Goal: Information Seeking & Learning: Learn about a topic

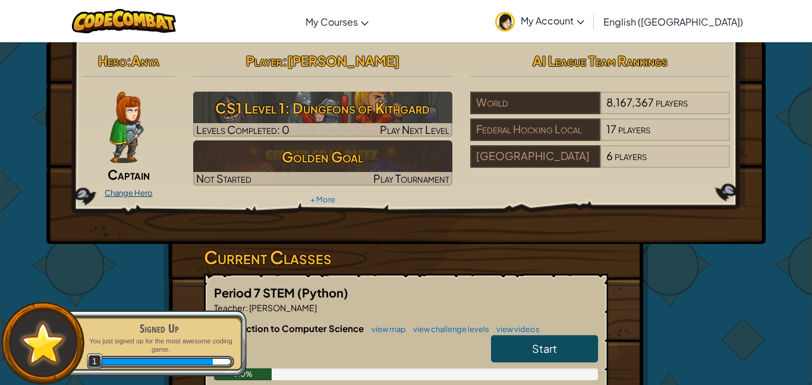
click at [133, 190] on link "Change Hero" at bounding box center [129, 193] width 48 height 10
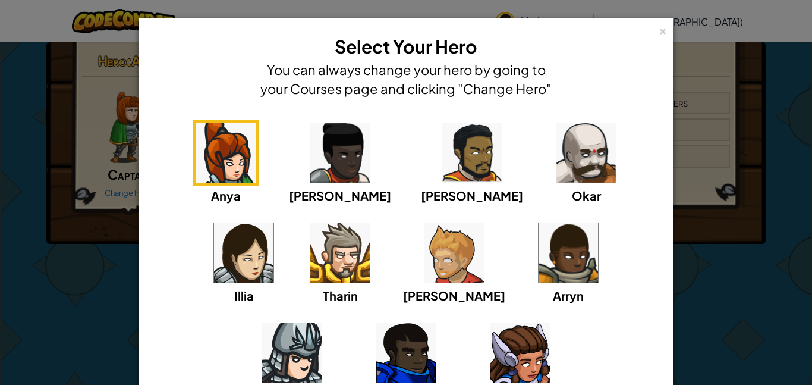
click at [274, 223] on img at bounding box center [243, 252] width 59 height 59
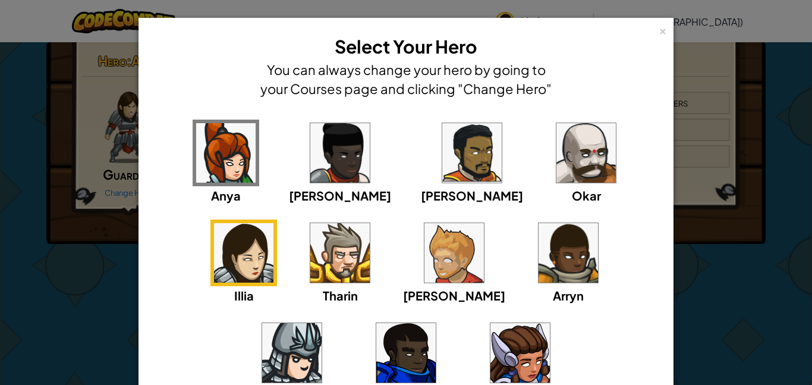
click at [216, 140] on img at bounding box center [225, 152] width 59 height 59
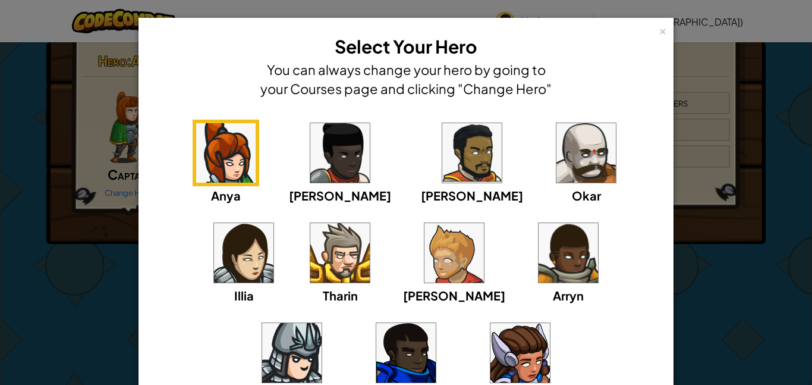
click at [274, 223] on img at bounding box center [243, 252] width 59 height 59
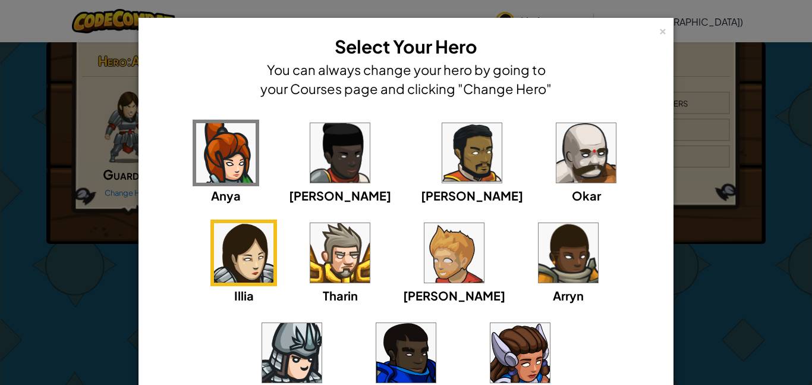
click at [772, 172] on div "× Select Your Hero You can always change your hero by going to your Courses pag…" at bounding box center [406, 192] width 812 height 385
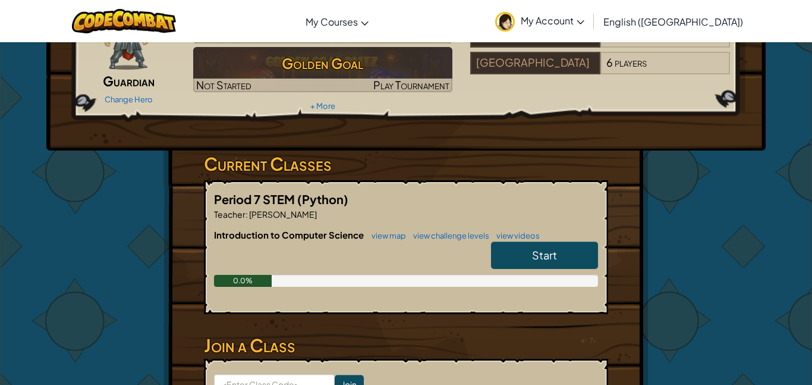
scroll to position [92, 0]
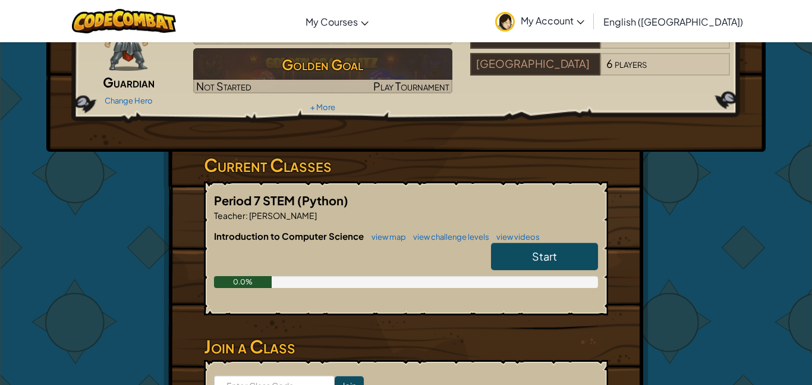
click at [552, 258] on span "Start" at bounding box center [544, 256] width 25 height 14
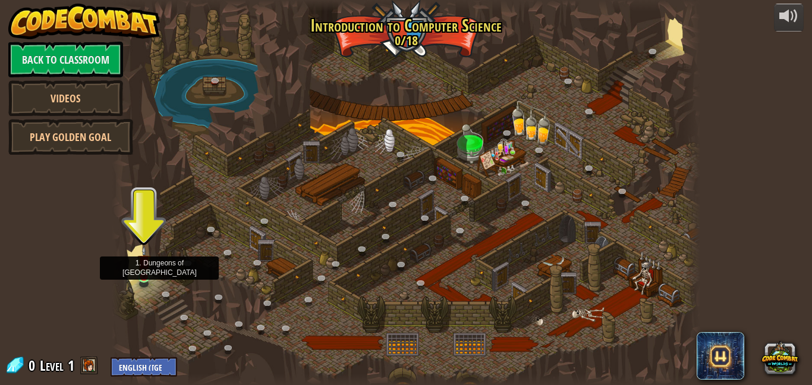
click at [147, 277] on img at bounding box center [144, 262] width 14 height 32
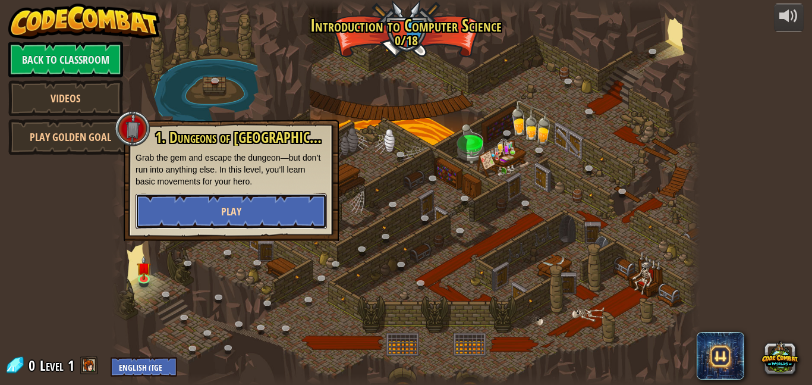
click at [219, 220] on button "Play" at bounding box center [232, 211] width 192 height 36
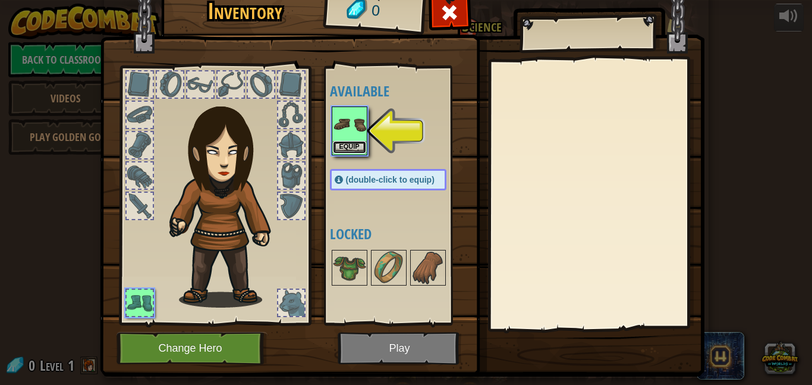
click at [359, 148] on button "Equip" at bounding box center [349, 147] width 33 height 12
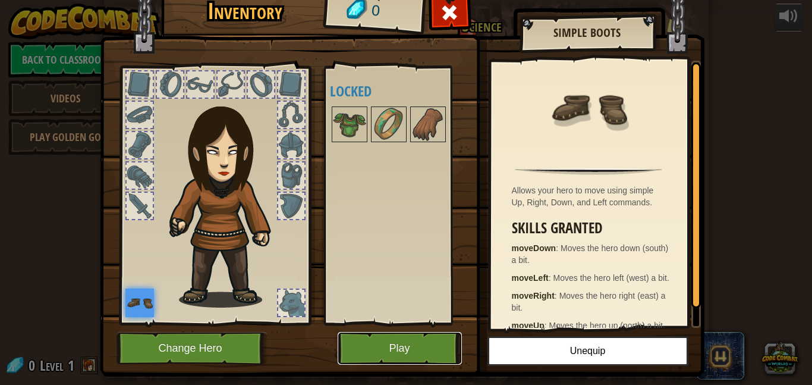
click at [383, 346] on button "Play" at bounding box center [400, 348] width 124 height 33
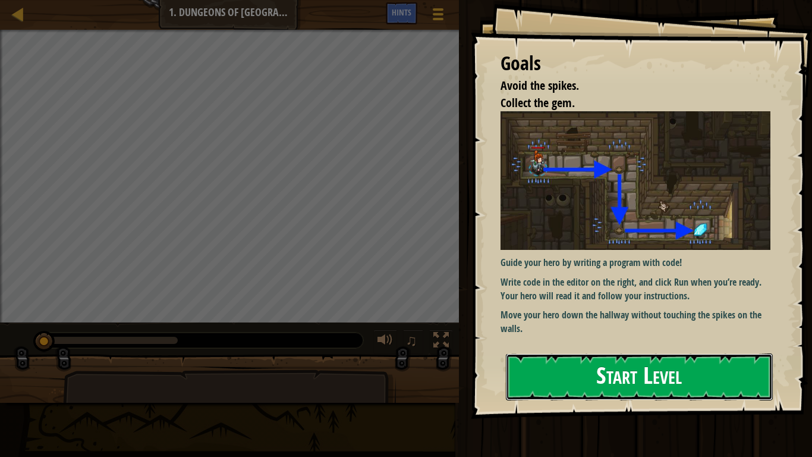
click at [569, 369] on button "Start Level" at bounding box center [639, 376] width 267 height 47
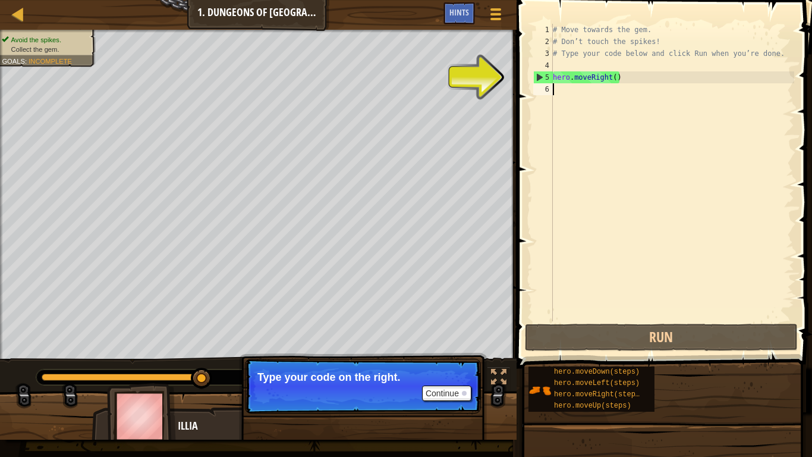
click at [540, 76] on div "5" at bounding box center [543, 77] width 19 height 12
type textarea "hero.moveRight()"
click at [562, 95] on div "# Move towards the gem. # Don’t touch the spikes! # Type your code below and cl…" at bounding box center [673, 184] width 244 height 321
click at [616, 76] on div "# Move towards the gem. # Don’t touch the spikes! # Type your code below and cl…" at bounding box center [673, 184] width 244 height 321
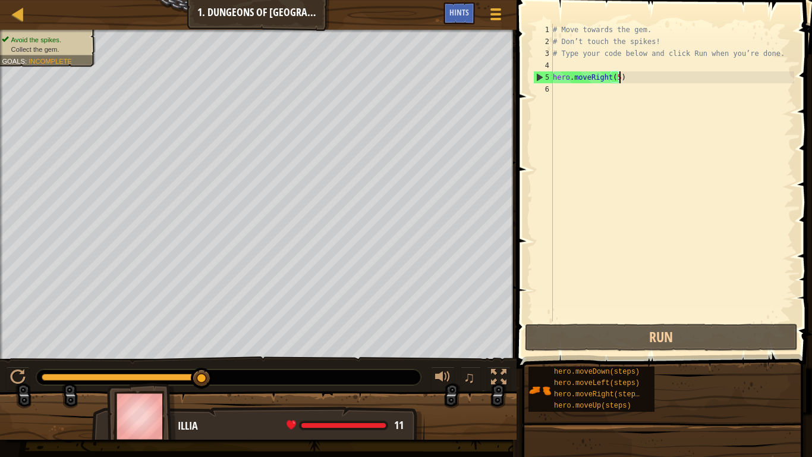
scroll to position [5, 10]
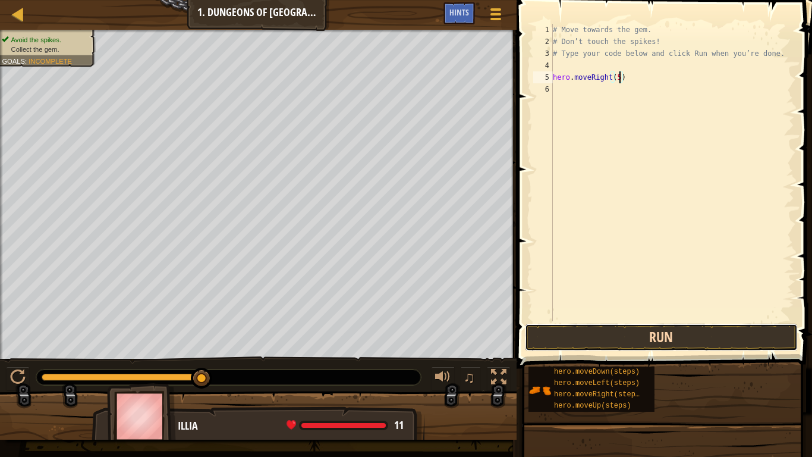
click at [682, 335] on button "Run" at bounding box center [661, 337] width 273 height 27
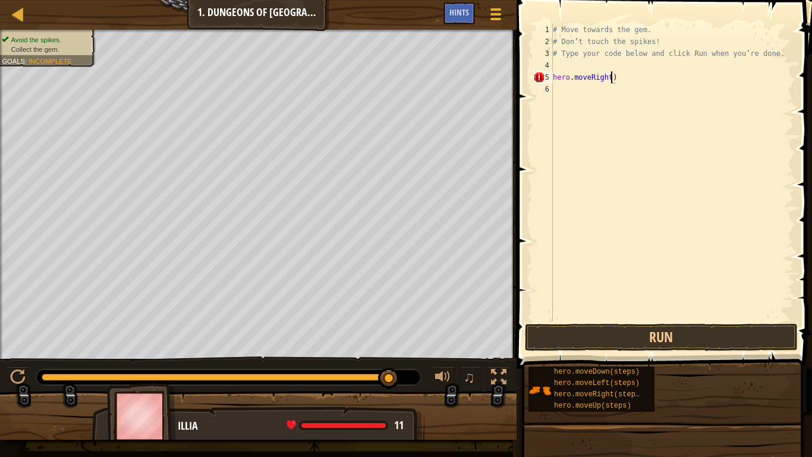
scroll to position [5, 9]
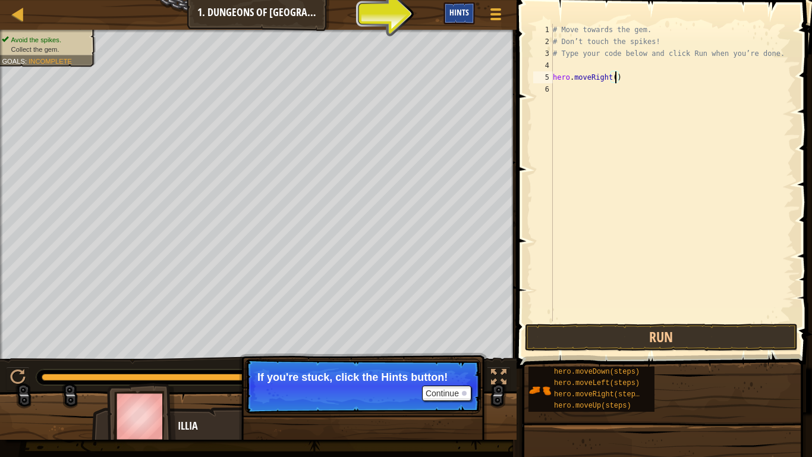
click at [461, 15] on span "Hints" at bounding box center [460, 12] width 20 height 11
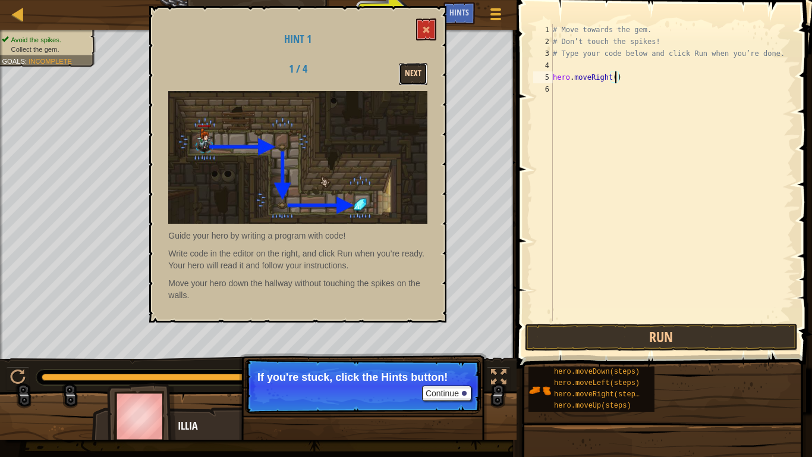
click at [414, 73] on button "Next" at bounding box center [413, 74] width 29 height 22
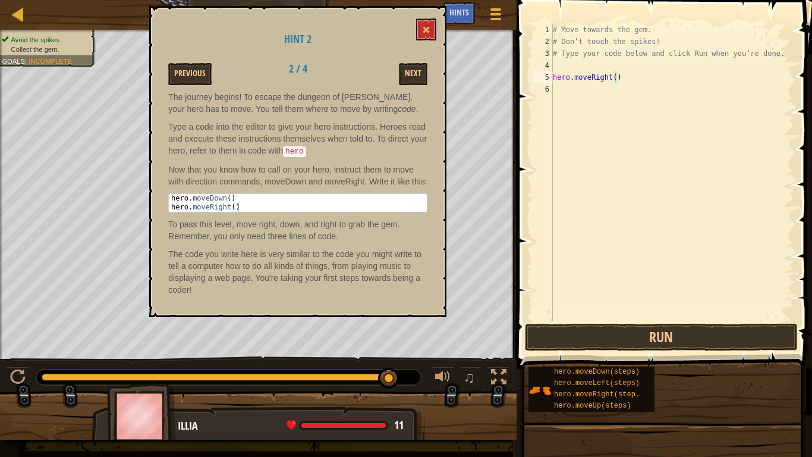
click at [608, 77] on div "# Move towards the gem. # Don’t touch the spikes! # Type your code below and cl…" at bounding box center [673, 184] width 244 height 321
click at [416, 27] on button at bounding box center [426, 29] width 20 height 22
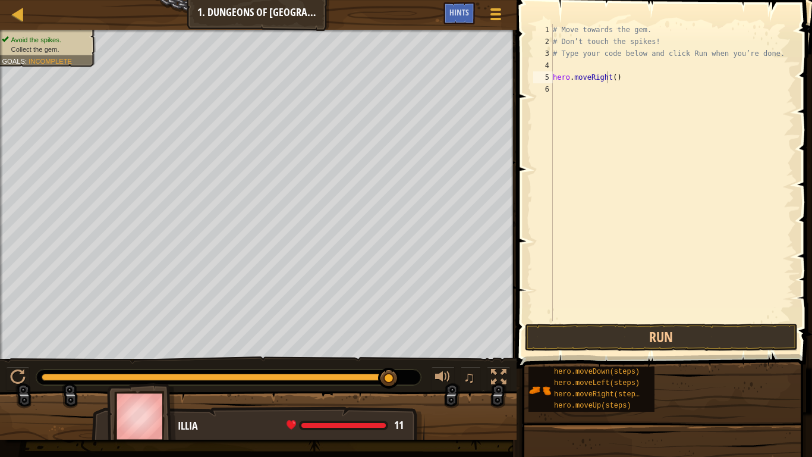
click at [615, 78] on div "# Move towards the gem. # Don’t touch the spikes! # Type your code below and cl…" at bounding box center [673, 184] width 244 height 321
type textarea "hero.moveRight(6)"
click at [564, 85] on div "# Move towards the gem. # Don’t touch the spikes! # Type your code below and cl…" at bounding box center [673, 184] width 244 height 321
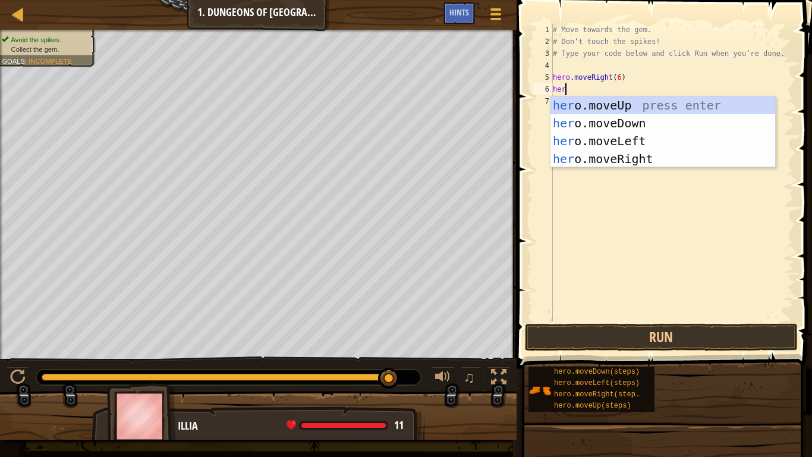
scroll to position [5, 2]
type textarea "hero."
click at [630, 123] on div "hero. moveUp press enter hero. moveDown press enter hero. moveLeft press enter …" at bounding box center [663, 149] width 225 height 107
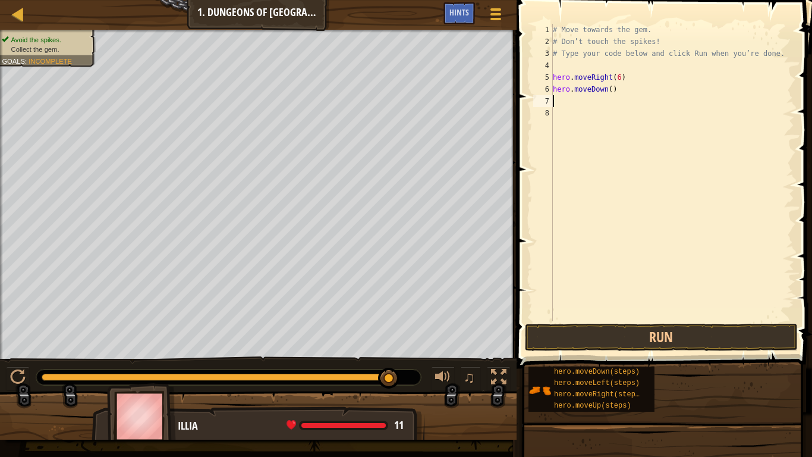
click at [611, 89] on div "# Move towards the gem. # Don’t touch the spikes! # Type your code below and cl…" at bounding box center [673, 184] width 244 height 321
click at [621, 76] on div "# Move towards the gem. # Don’t touch the spikes! # Type your code below and cl…" at bounding box center [673, 184] width 244 height 321
click at [611, 89] on div "# Move towards the gem. # Don’t touch the spikes! # Type your code below and cl…" at bounding box center [673, 184] width 244 height 321
type textarea "hero.moveDown()"
click at [576, 104] on div "# Move towards the gem. # Don’t touch the spikes! # Type your code below and cl…" at bounding box center [673, 184] width 244 height 321
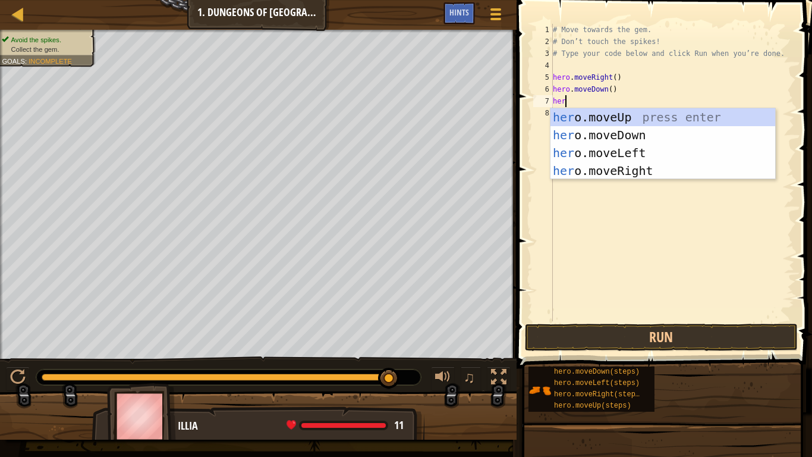
type textarea "hero"
click at [613, 172] on div "hero .moveUp press enter hero .moveDown press enter hero .moveLeft press enter …" at bounding box center [663, 161] width 225 height 107
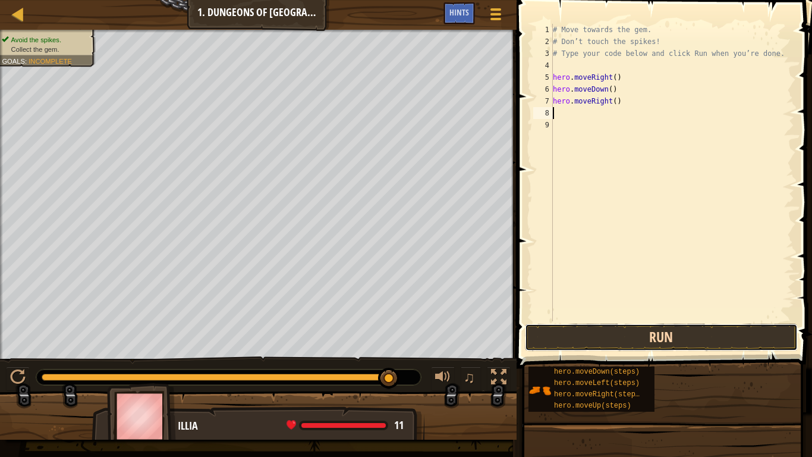
click at [610, 333] on button "Run" at bounding box center [661, 337] width 273 height 27
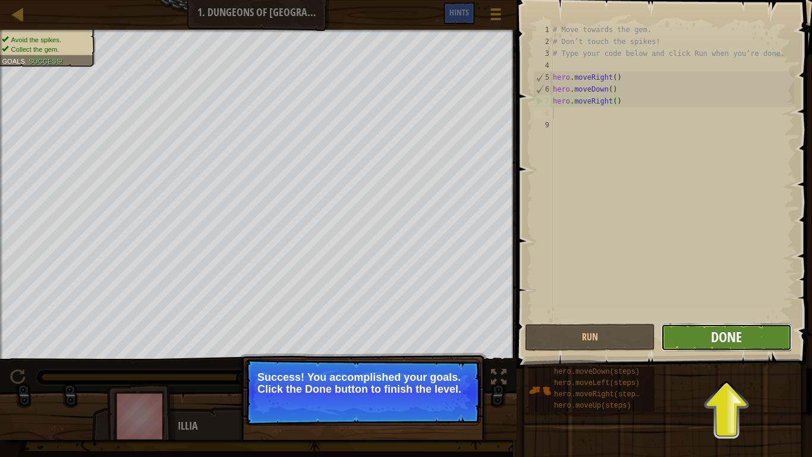
click at [713, 331] on span "Done" at bounding box center [726, 336] width 31 height 19
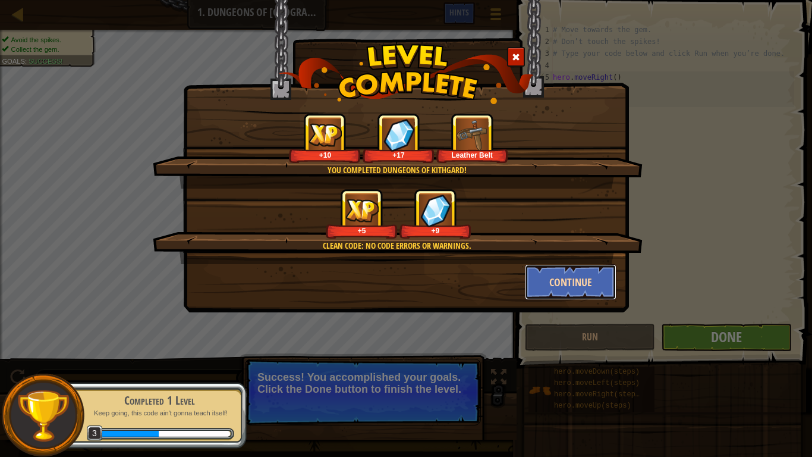
click at [558, 275] on button "Continue" at bounding box center [571, 282] width 92 height 36
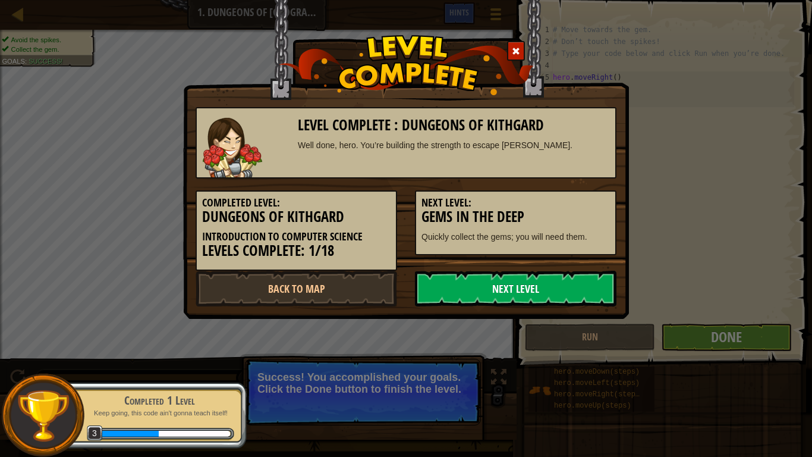
click at [574, 279] on link "Next Level" at bounding box center [516, 289] width 202 height 36
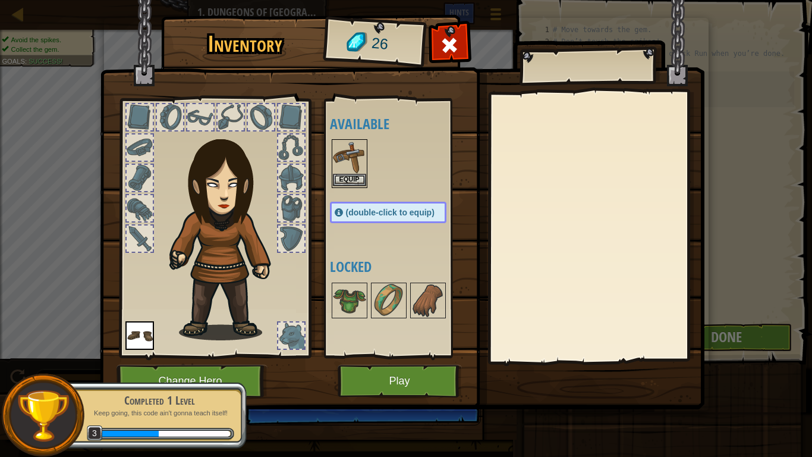
click at [353, 143] on img at bounding box center [349, 156] width 33 height 33
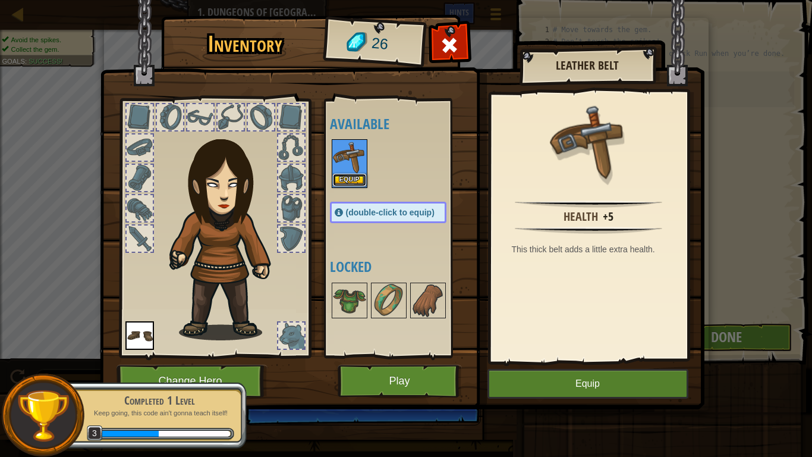
click at [351, 176] on button "Equip" at bounding box center [349, 180] width 33 height 12
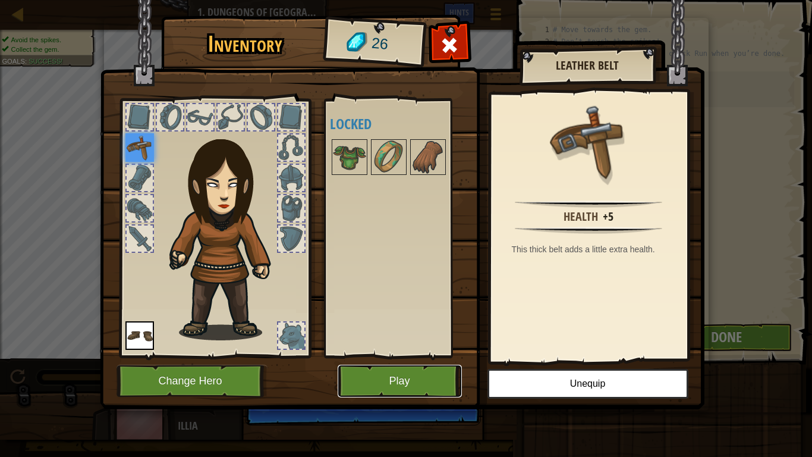
click at [420, 373] on button "Play" at bounding box center [400, 381] width 124 height 33
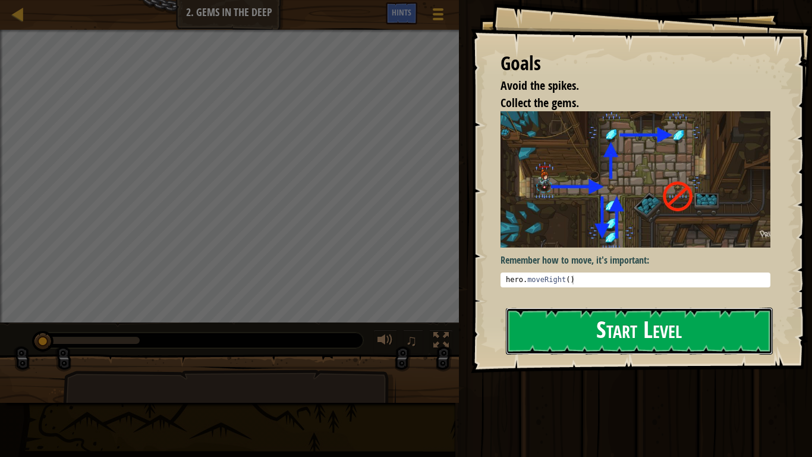
click at [573, 324] on button "Start Level" at bounding box center [639, 330] width 267 height 47
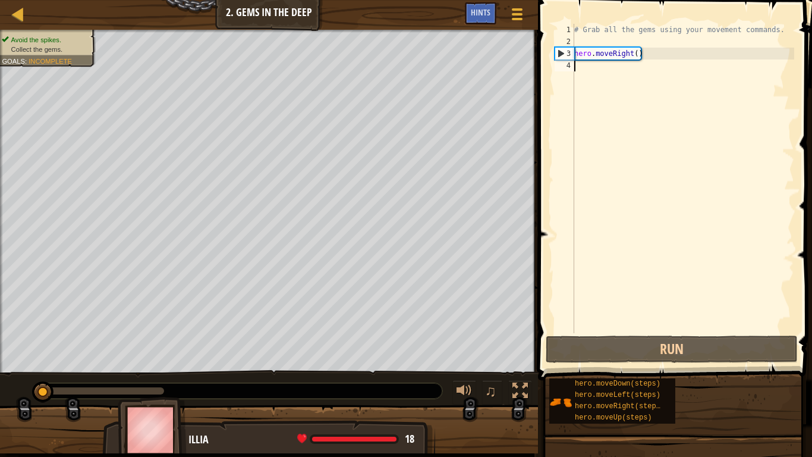
type textarea "h"
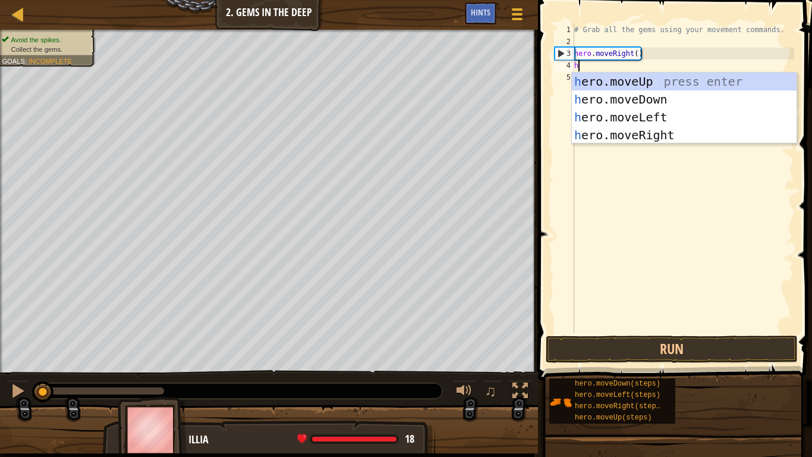
scroll to position [5, 0]
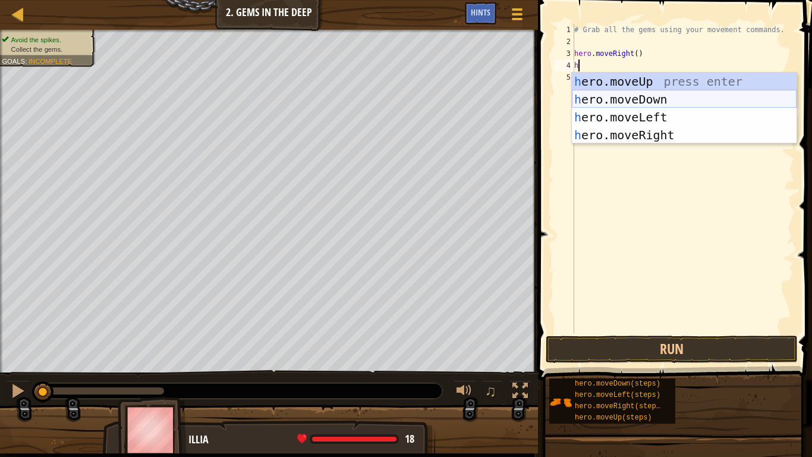
click at [647, 98] on div "h ero.moveUp press enter h ero.moveDown press enter h ero.moveLeft press enter …" at bounding box center [684, 126] width 225 height 107
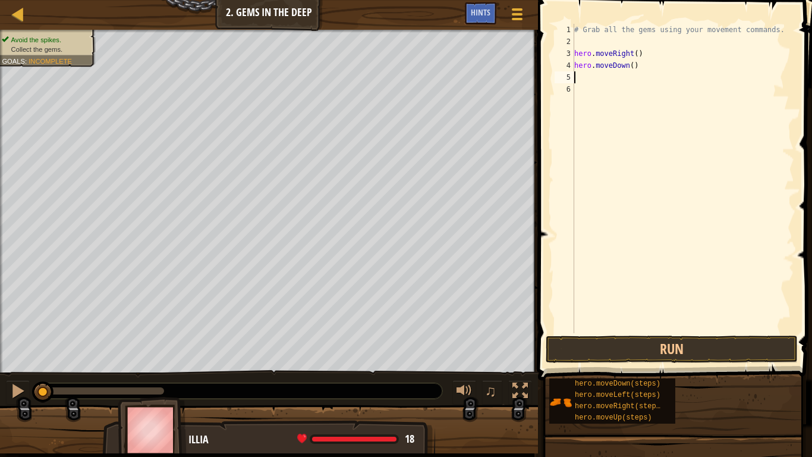
type textarea "h"
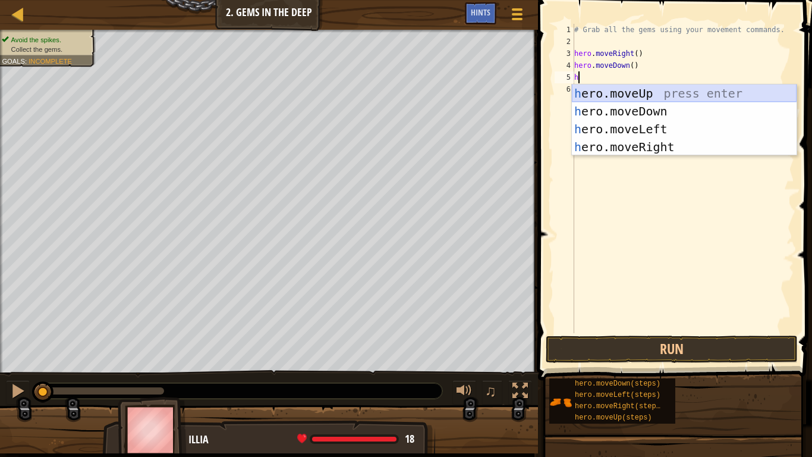
click at [645, 92] on div "h ero.moveUp press enter h ero.moveDown press enter h ero.moveLeft press enter …" at bounding box center [684, 137] width 225 height 107
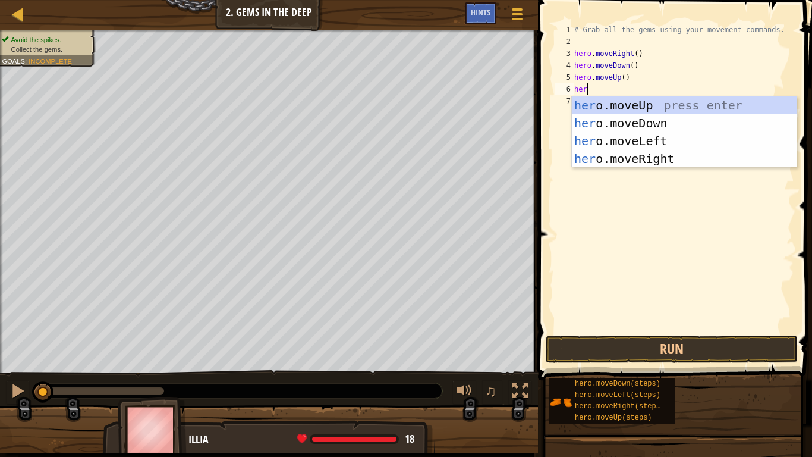
type textarea "hero"
click at [654, 156] on div "hero .moveUp press enter hero .moveDown press enter hero .moveLeft press enter …" at bounding box center [684, 149] width 225 height 107
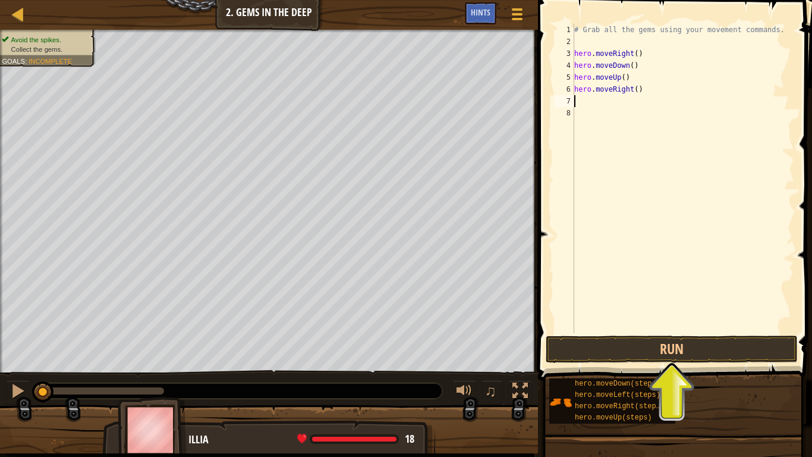
click at [644, 90] on div "# Grab all the gems using your movement commands. hero . moveRight ( ) hero . m…" at bounding box center [683, 190] width 222 height 333
type textarea "hero.move"
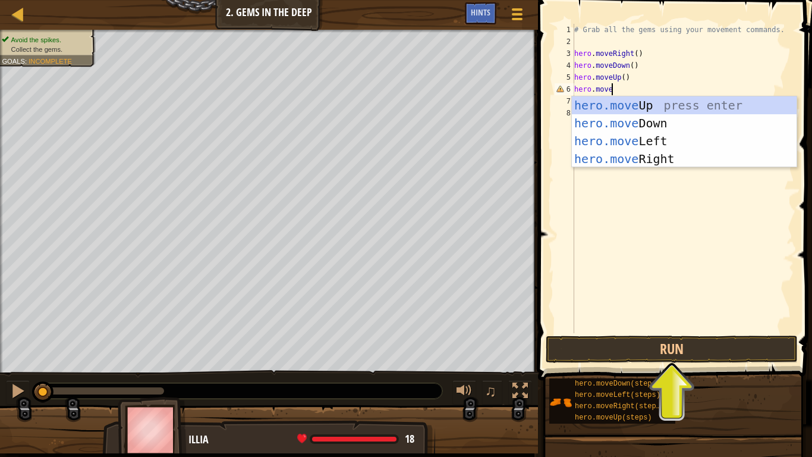
scroll to position [5, 5]
click at [670, 108] on div "hero.move Up press enter hero.move Down press enter hero.move Left press enter …" at bounding box center [684, 149] width 225 height 107
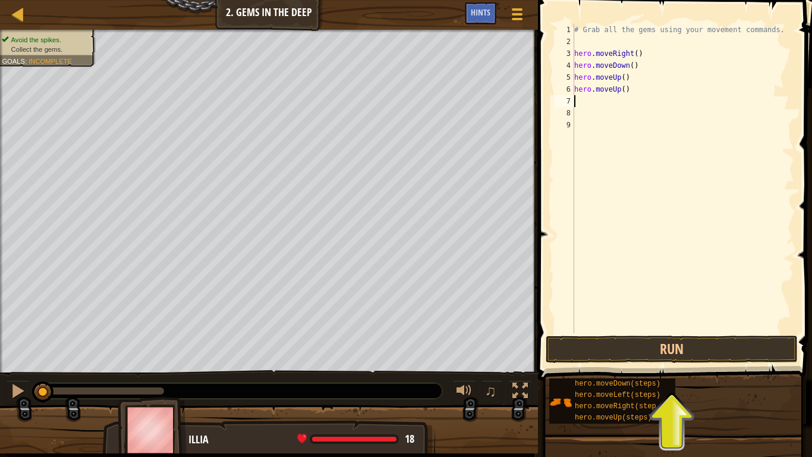
scroll to position [5, 0]
click at [625, 91] on div "# Grab all the gems using your movement commands. hero . moveRight ( ) hero . m…" at bounding box center [683, 190] width 222 height 333
type textarea "hero.moveUp(3)"
click at [592, 103] on div "# Grab all the gems using your movement commands. hero . moveRight ( ) hero . m…" at bounding box center [683, 190] width 222 height 333
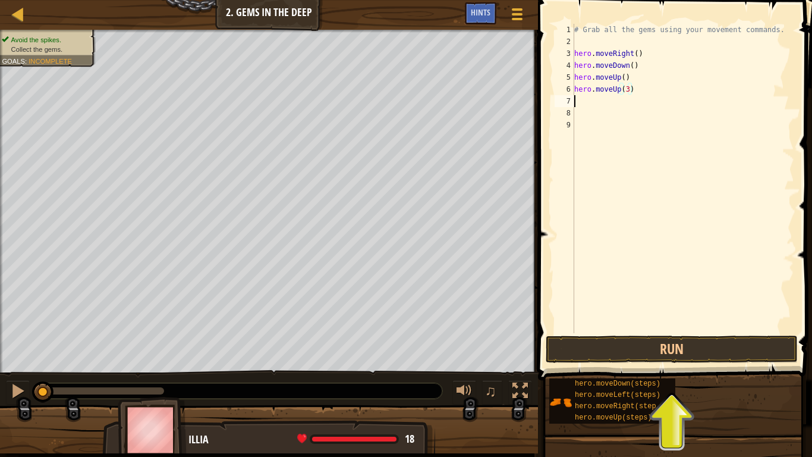
scroll to position [5, 0]
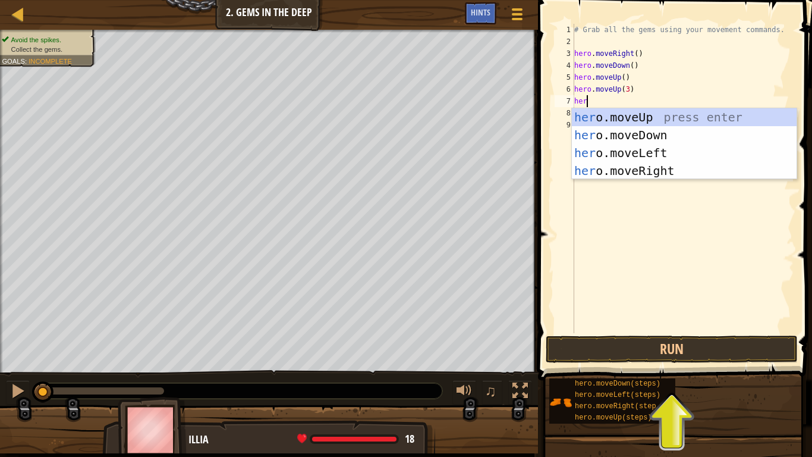
type textarea "hero"
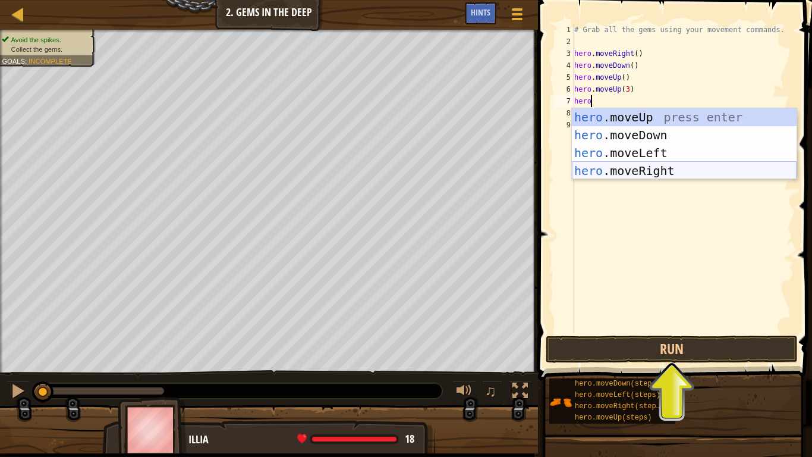
click at [633, 169] on div "hero .moveUp press enter hero .moveDown press enter hero .moveLeft press enter …" at bounding box center [684, 161] width 225 height 107
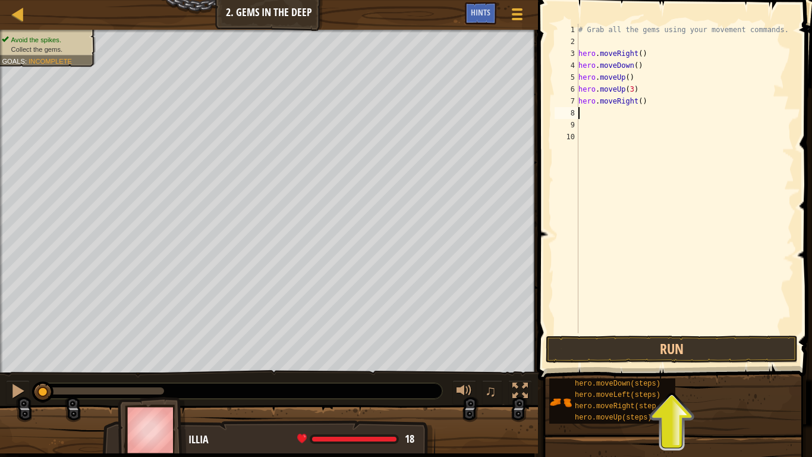
scroll to position [5, 0]
click at [640, 103] on div "# Grab all the gems using your movement commands. hero . moveRight ( ) hero . m…" at bounding box center [685, 190] width 218 height 333
type textarea "hero.moveRight(4)"
click at [599, 112] on div "# Grab all the gems using your movement commands. hero . moveRight ( ) hero . m…" at bounding box center [685, 190] width 218 height 333
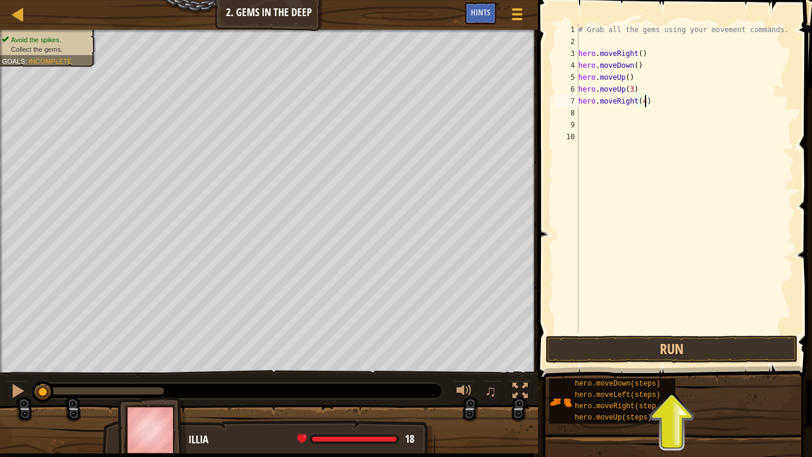
scroll to position [5, 0]
type textarea "h"
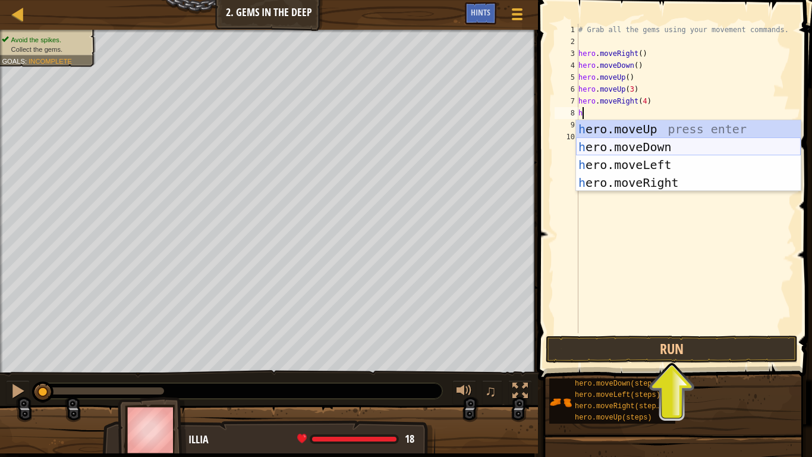
click at [634, 148] on div "h ero.moveUp press enter h ero.moveDown press enter h ero.moveLeft press enter …" at bounding box center [688, 173] width 225 height 107
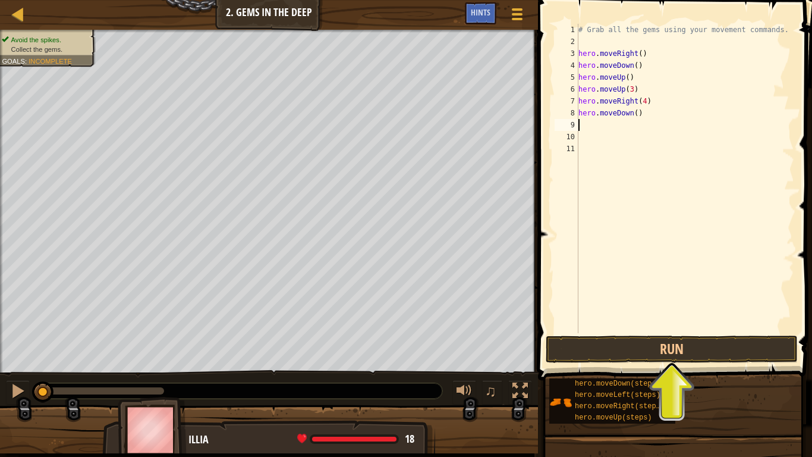
click at [637, 115] on div "# Grab all the gems using your movement commands. hero . moveRight ( ) hero . m…" at bounding box center [685, 190] width 218 height 333
type textarea "hero.moveDown(3)"
click at [605, 126] on div "# Grab all the gems using your movement commands. hero . moveRight ( ) hero . m…" at bounding box center [685, 190] width 218 height 333
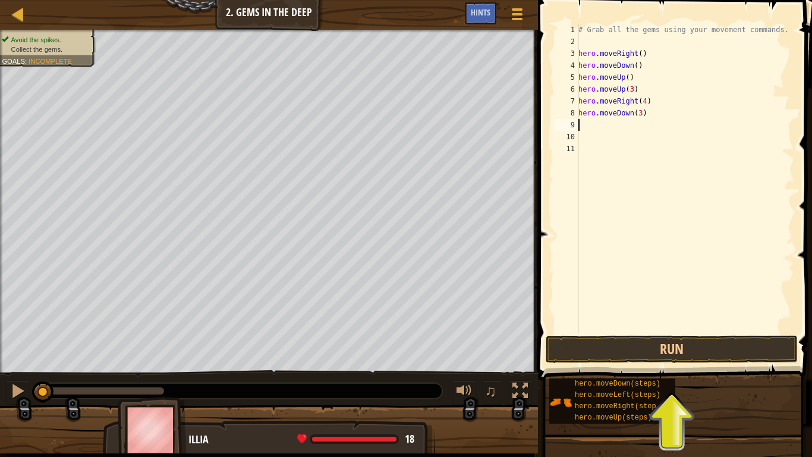
click at [653, 113] on div "# Grab all the gems using your movement commands. hero . moveRight ( ) hero . m…" at bounding box center [685, 190] width 218 height 333
type textarea "h"
click at [655, 103] on div "# Grab all the gems using your movement commands. hero . moveRight ( ) hero . m…" at bounding box center [685, 190] width 218 height 333
click at [652, 343] on button "Run" at bounding box center [672, 348] width 252 height 27
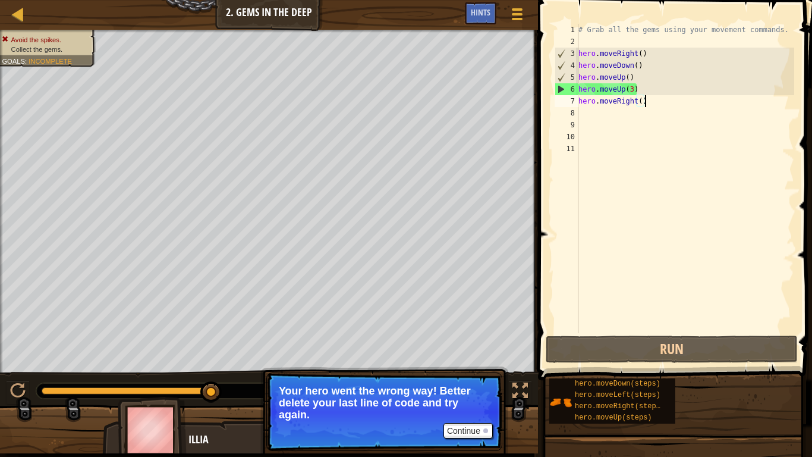
click at [639, 89] on div "# Grab all the gems using your movement commands. hero . moveRight ( ) hero . m…" at bounding box center [685, 190] width 218 height 333
click at [563, 91] on div "6" at bounding box center [567, 89] width 23 height 12
click at [560, 89] on div "6" at bounding box center [567, 89] width 23 height 12
click at [643, 89] on div "# Grab all the gems using your movement commands. hero . moveRight ( ) hero . m…" at bounding box center [685, 190] width 218 height 333
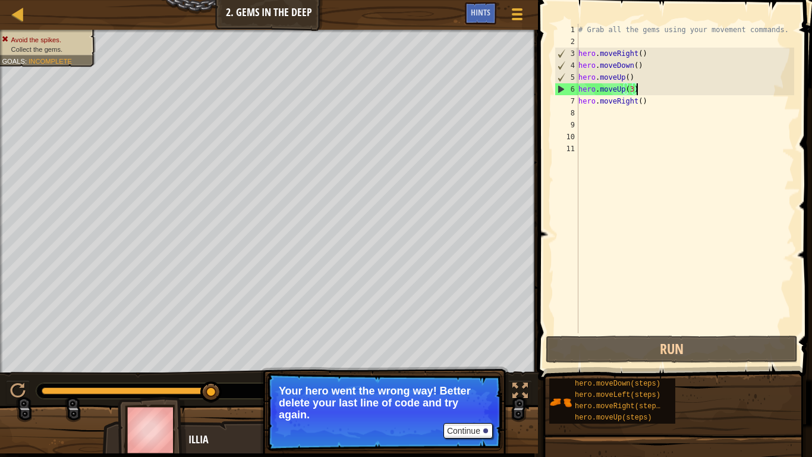
click at [638, 89] on div "# Grab all the gems using your movement commands. hero . moveRight ( ) hero . m…" at bounding box center [685, 190] width 218 height 333
click at [651, 102] on div "# Grab all the gems using your movement commands. hero . moveRight ( ) hero . m…" at bounding box center [685, 190] width 218 height 333
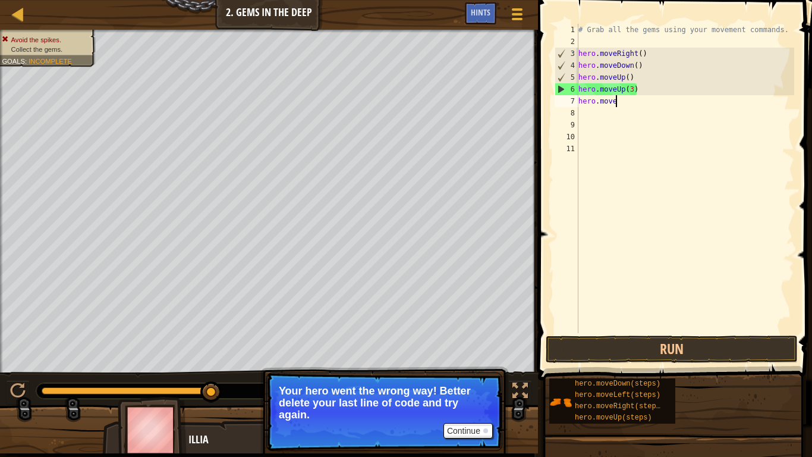
scroll to position [5, 2]
type textarea "h"
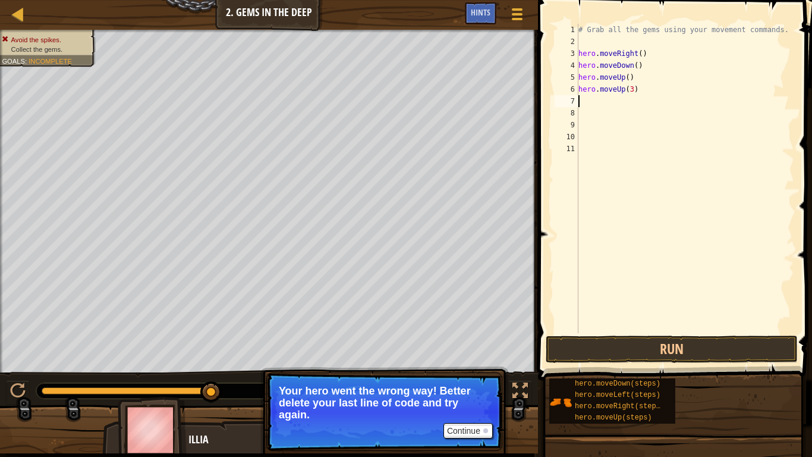
click at [644, 87] on div "# Grab all the gems using your movement commands. hero . moveRight ( ) hero . m…" at bounding box center [685, 190] width 218 height 333
type textarea "h"
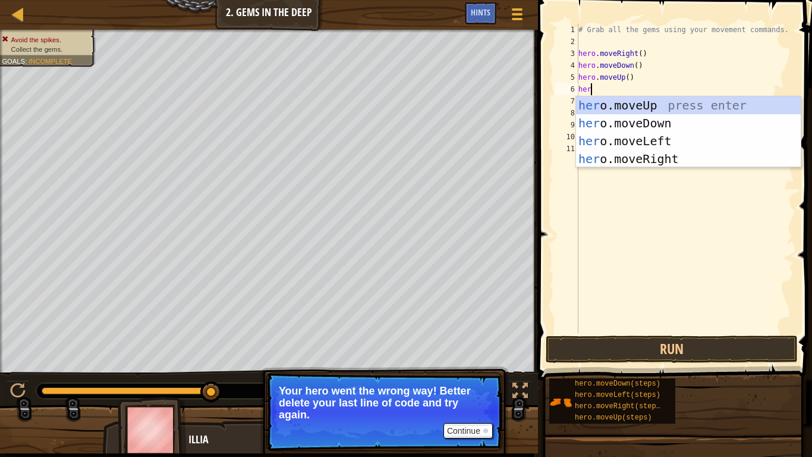
type textarea "hero"
click at [655, 158] on div "hero .moveUp press enter hero .moveDown press enter hero .moveLeft press enter …" at bounding box center [688, 149] width 225 height 107
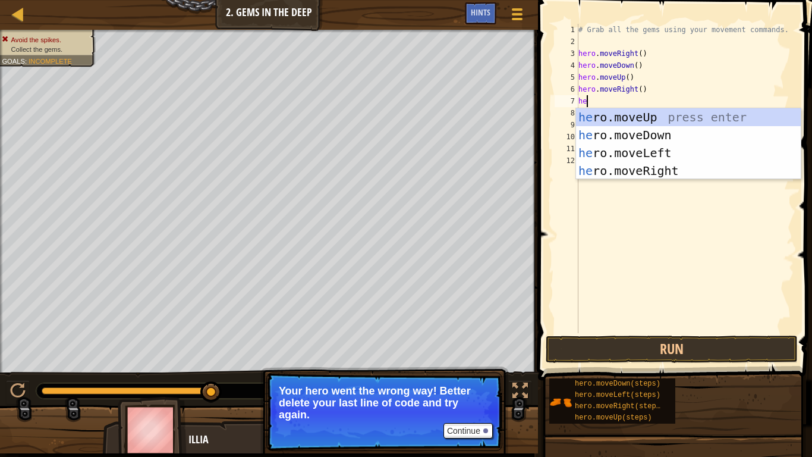
type textarea "her"
click at [638, 115] on div "her o.moveUp press enter her o.moveDown press enter her o.moveLeft press enter …" at bounding box center [688, 161] width 225 height 107
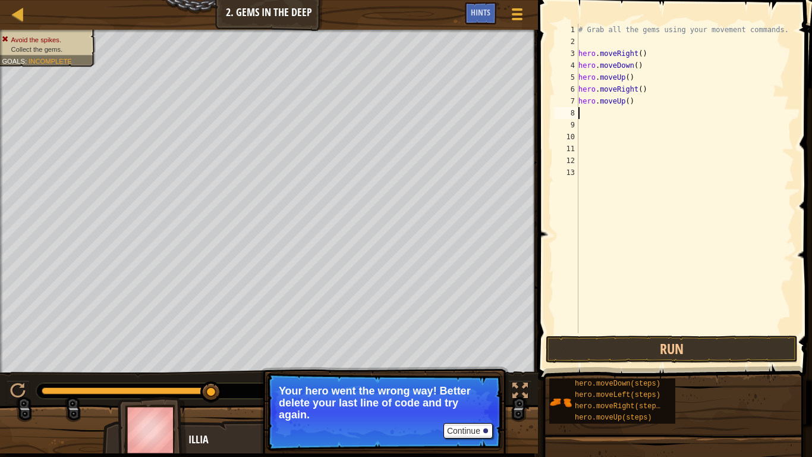
scroll to position [5, 0]
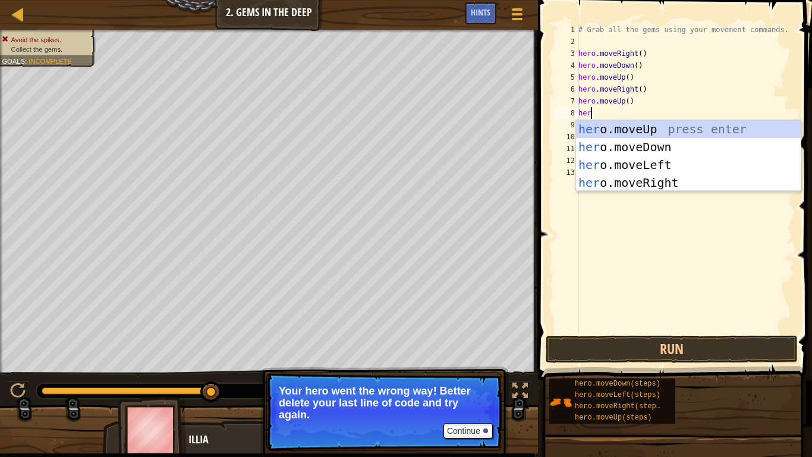
type textarea "hero"
click at [663, 177] on div "hero .moveUp press enter hero .moveDown press enter hero .moveLeft press enter …" at bounding box center [688, 173] width 225 height 107
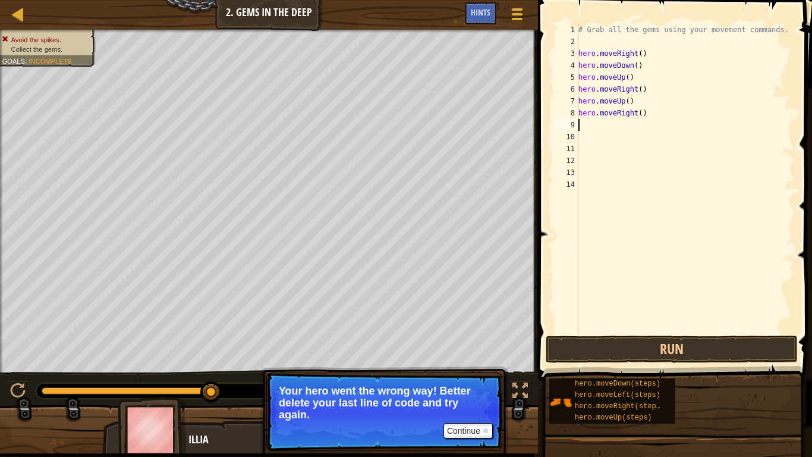
scroll to position [5, 0]
click at [636, 342] on button "Run" at bounding box center [672, 348] width 252 height 27
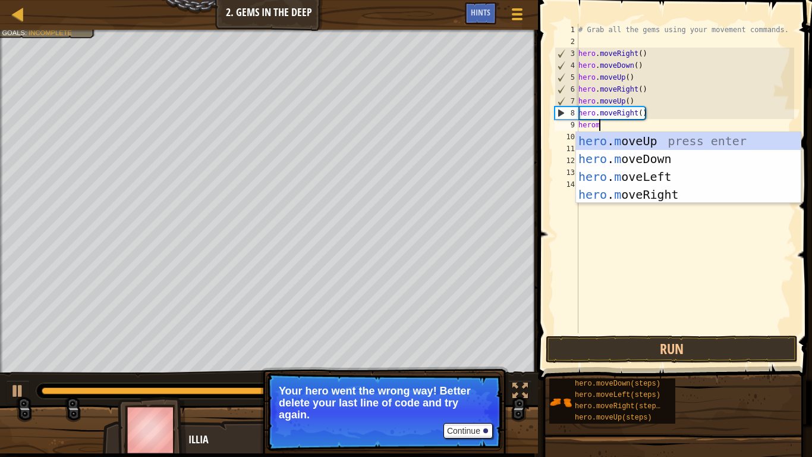
scroll to position [5, 2]
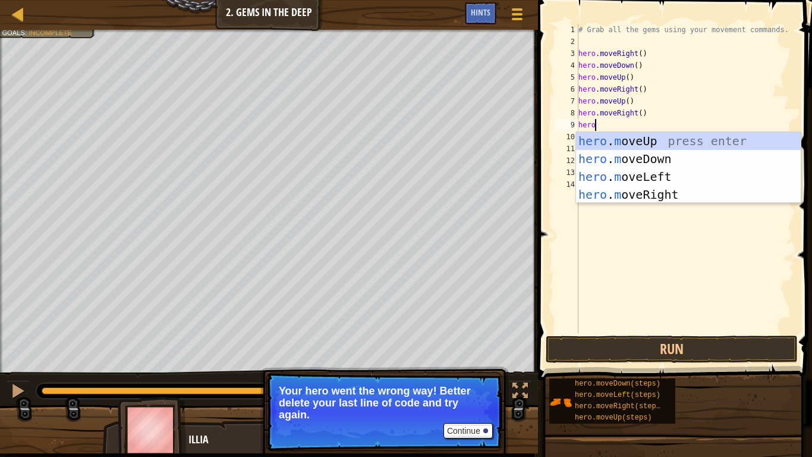
type textarea "hero"
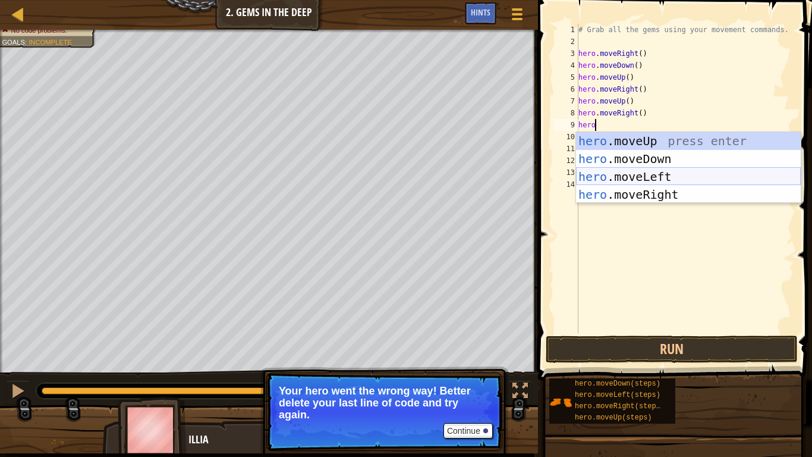
click at [635, 176] on div "hero .moveUp press enter hero .moveDown press enter hero .moveLeft press enter …" at bounding box center [688, 185] width 225 height 107
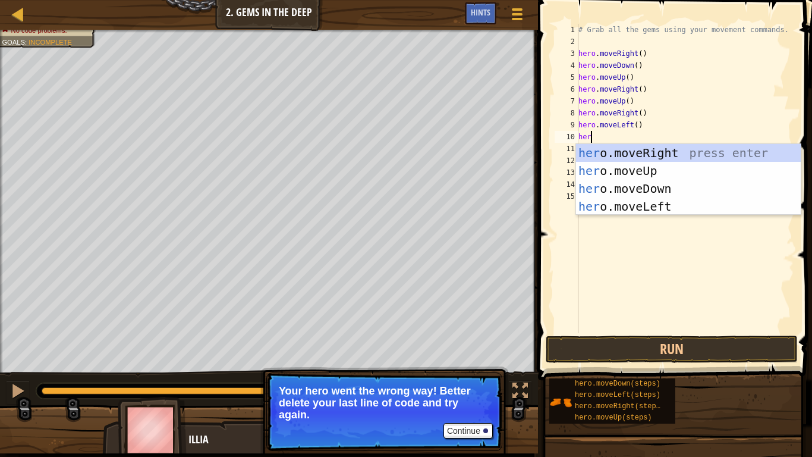
scroll to position [5, 1]
type textarea "h"
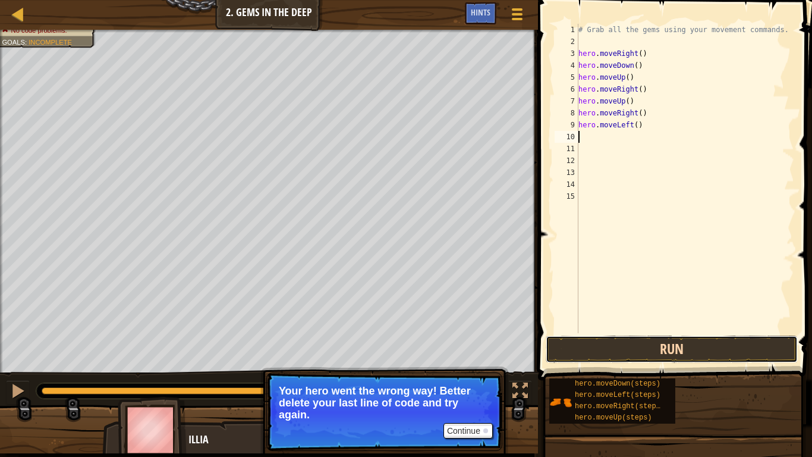
click at [635, 344] on button "Run" at bounding box center [672, 348] width 252 height 27
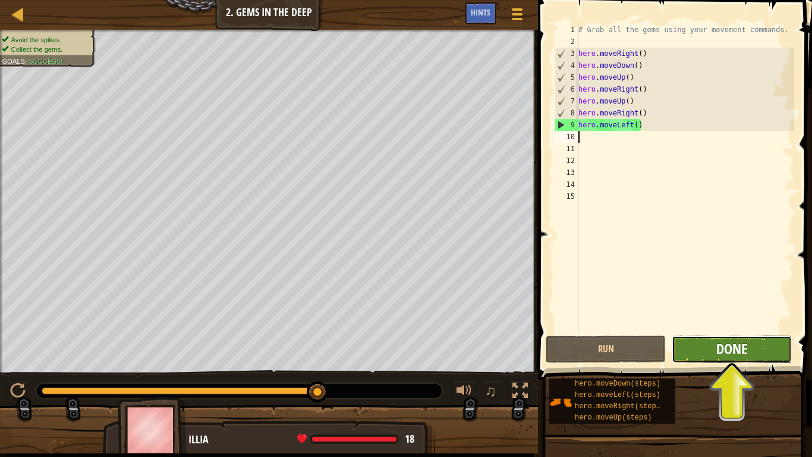
click at [746, 345] on span "Done" at bounding box center [732, 348] width 31 height 19
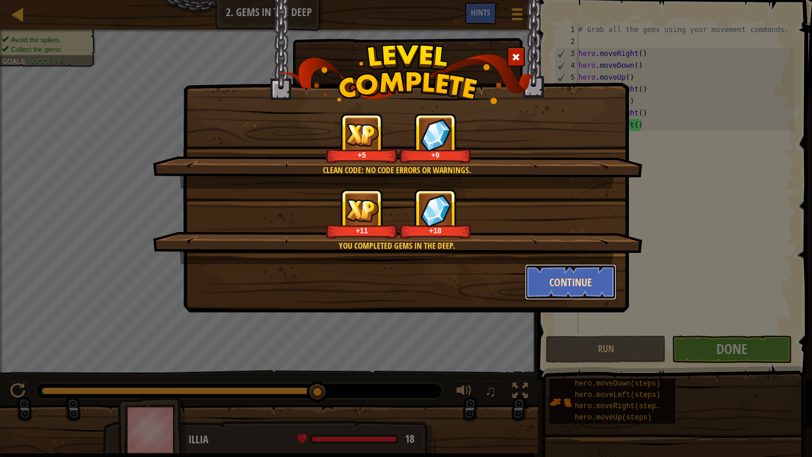
click at [576, 279] on button "Continue" at bounding box center [571, 282] width 92 height 36
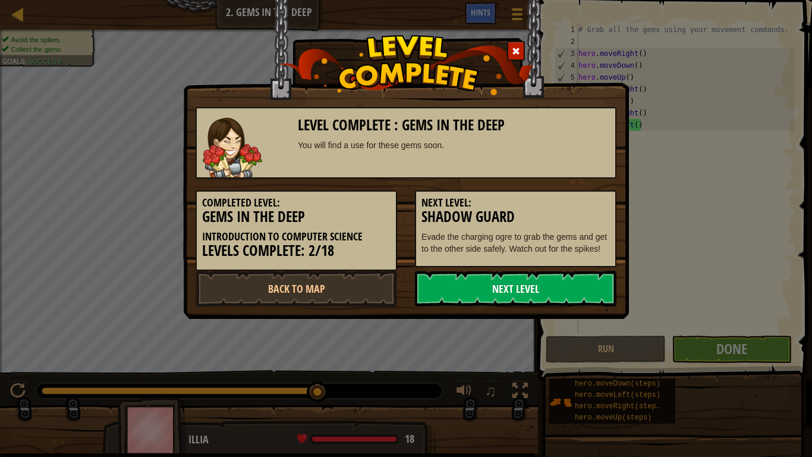
click at [548, 294] on link "Next Level" at bounding box center [516, 289] width 202 height 36
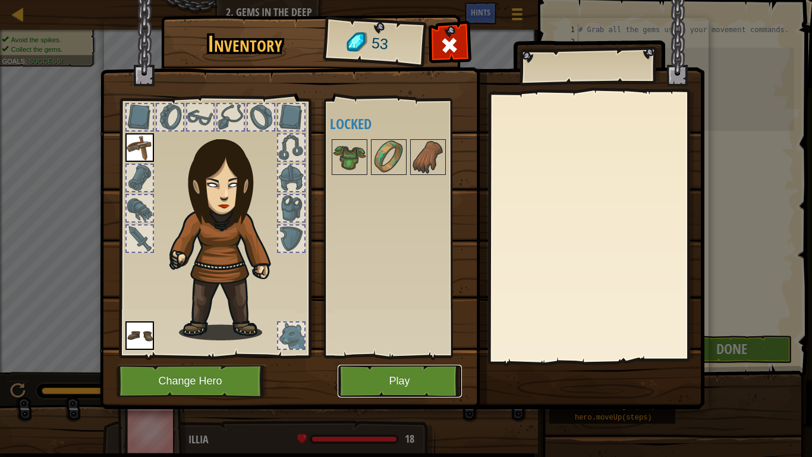
click at [406, 379] on button "Play" at bounding box center [400, 381] width 124 height 33
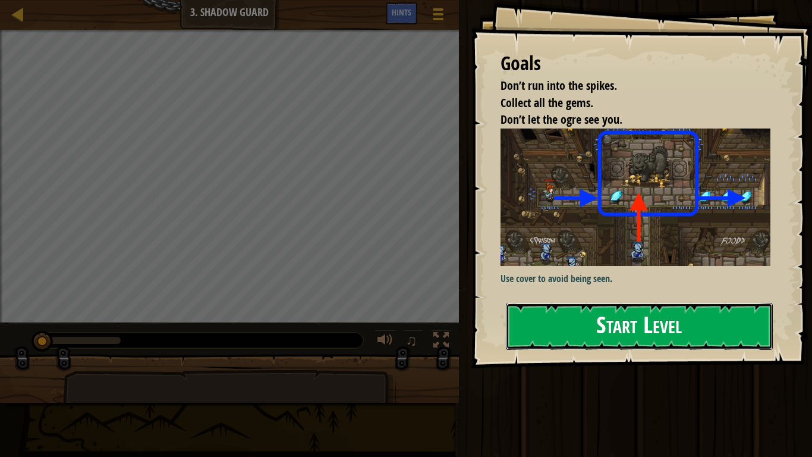
click at [598, 327] on button "Start Level" at bounding box center [639, 326] width 267 height 47
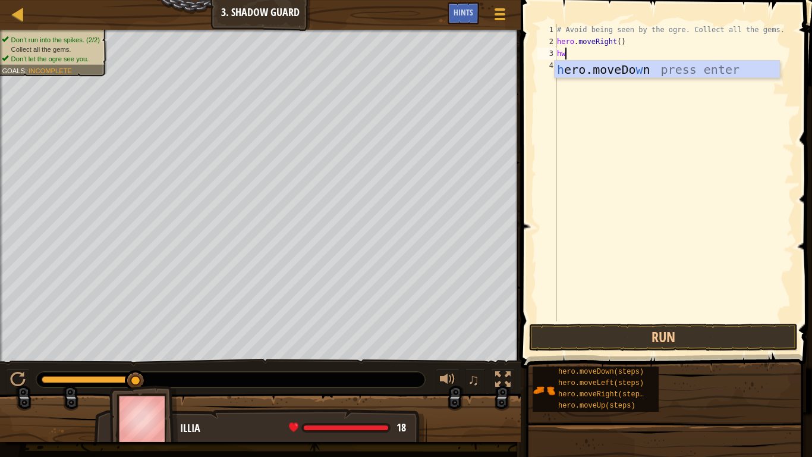
scroll to position [5, 0]
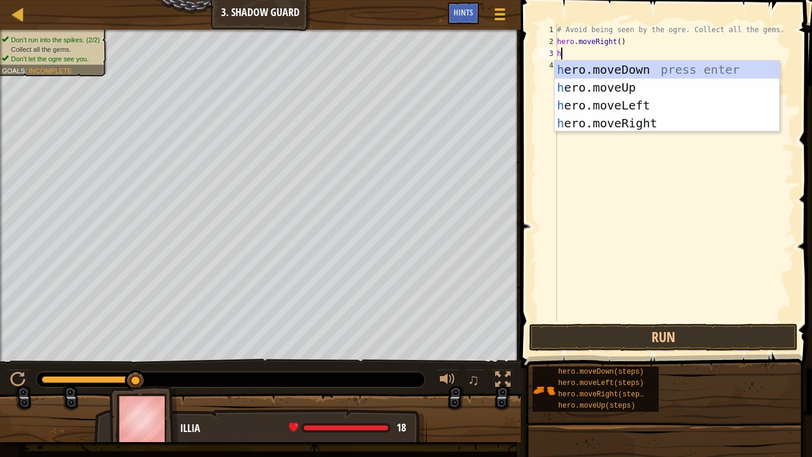
type textarea "he"
click at [604, 69] on div "he ro.moveUp press enter he ro.moveDown press enter he ro.moveLeft press enter …" at bounding box center [667, 114] width 225 height 107
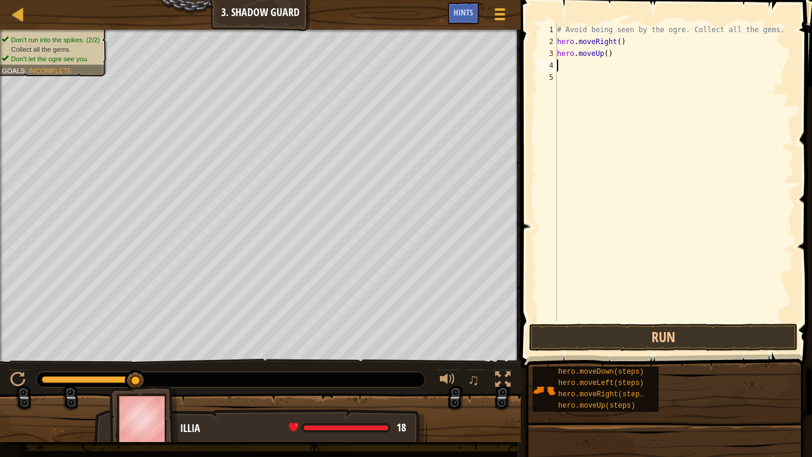
scroll to position [5, 0]
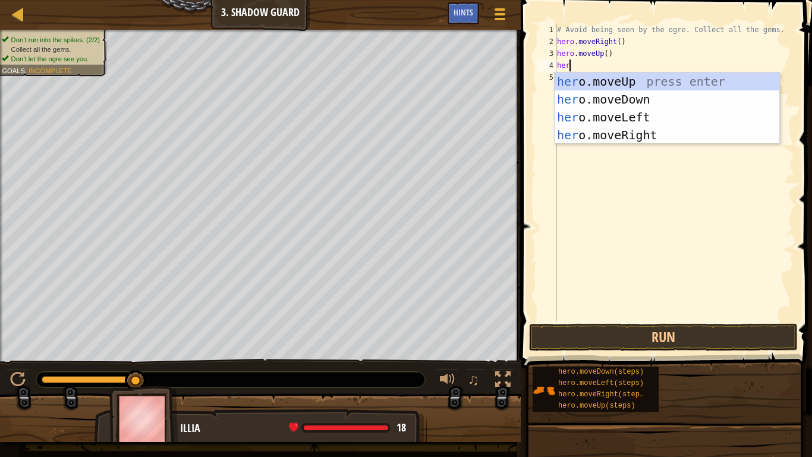
type textarea "hero"
click at [630, 132] on div "hero .moveUp press enter hero .moveDown press enter hero .moveLeft press enter …" at bounding box center [667, 126] width 225 height 107
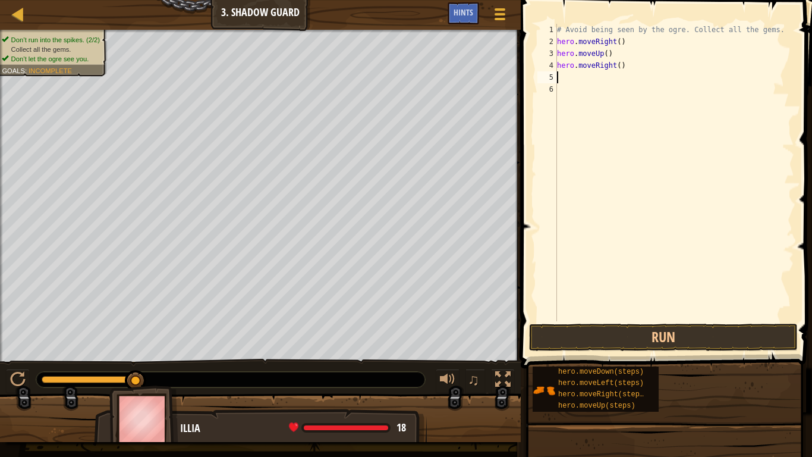
scroll to position [5, 0]
type textarea "h"
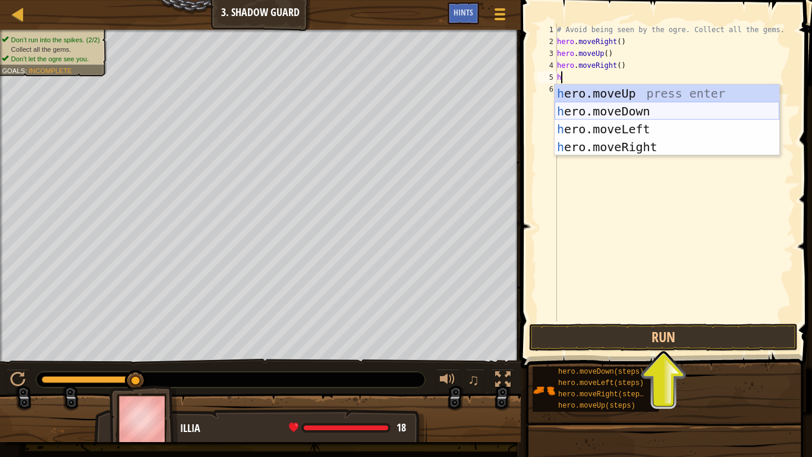
click at [662, 106] on div "h ero.moveUp press enter h ero.moveDown press enter h ero.moveLeft press enter …" at bounding box center [667, 137] width 225 height 107
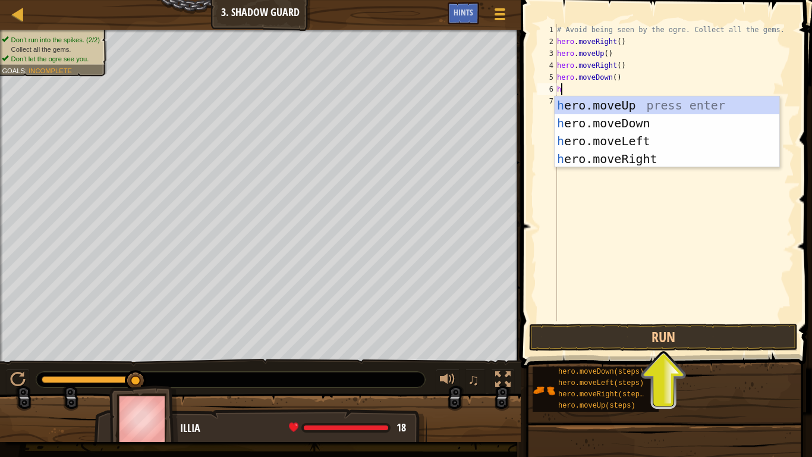
type textarea "her"
click at [635, 158] on div "her o.moveUp press enter her o.moveDown press enter her o.moveLeft press enter …" at bounding box center [667, 149] width 225 height 107
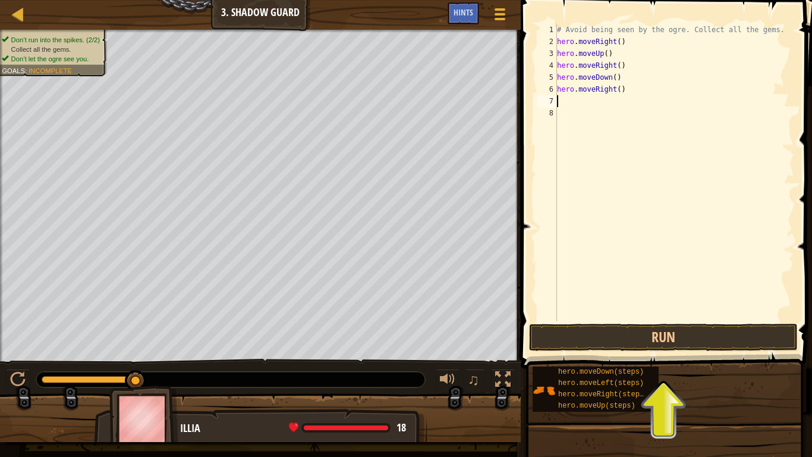
scroll to position [5, 0]
click at [638, 337] on button "Run" at bounding box center [663, 337] width 269 height 27
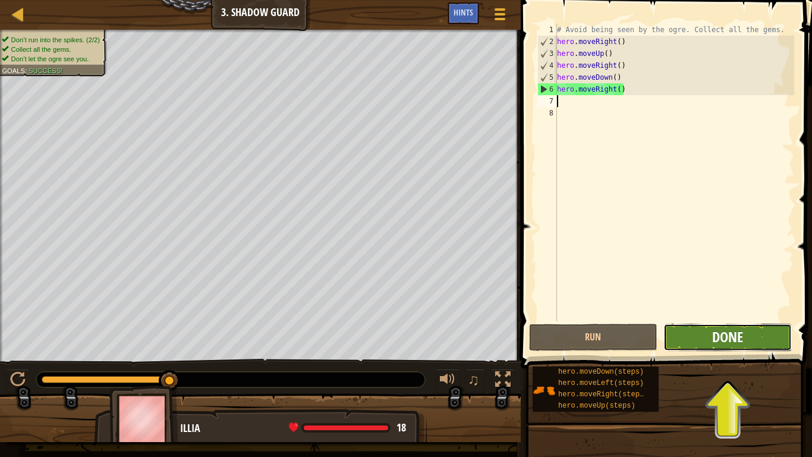
click at [718, 335] on span "Done" at bounding box center [728, 336] width 31 height 19
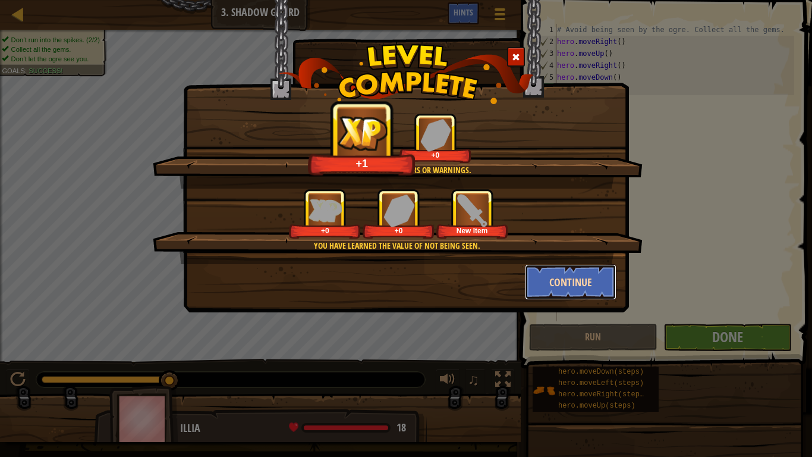
click at [579, 277] on button "Continue" at bounding box center [571, 282] width 92 height 36
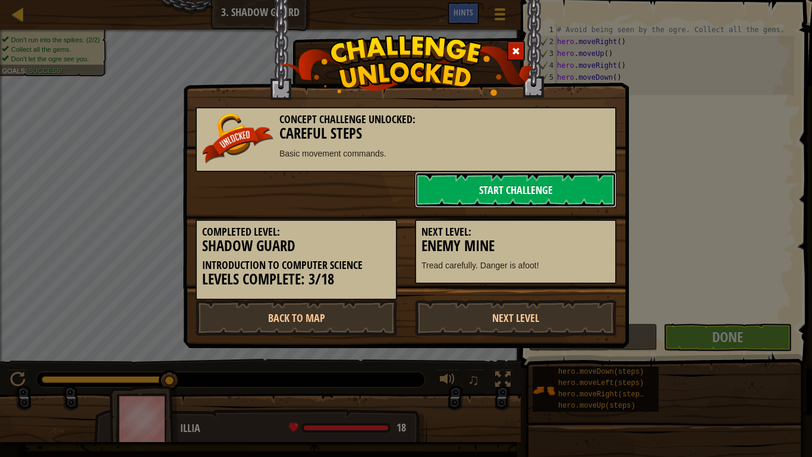
click at [524, 187] on link "Start Challenge" at bounding box center [516, 190] width 202 height 36
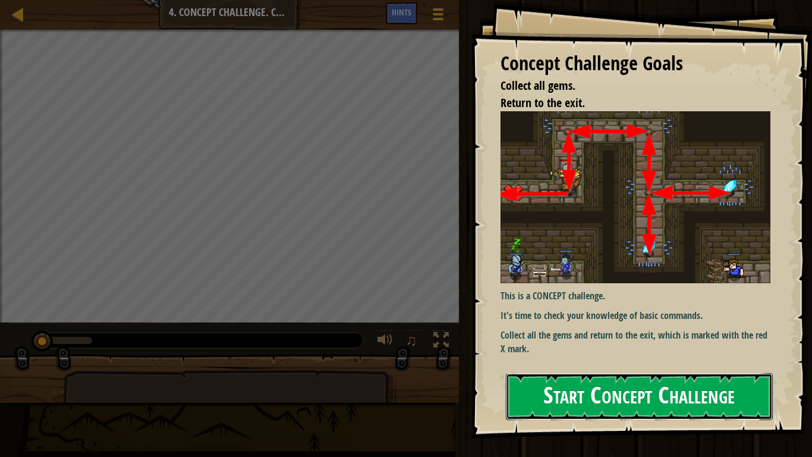
click at [562, 384] on button "Start Concept Challenge" at bounding box center [639, 396] width 267 height 47
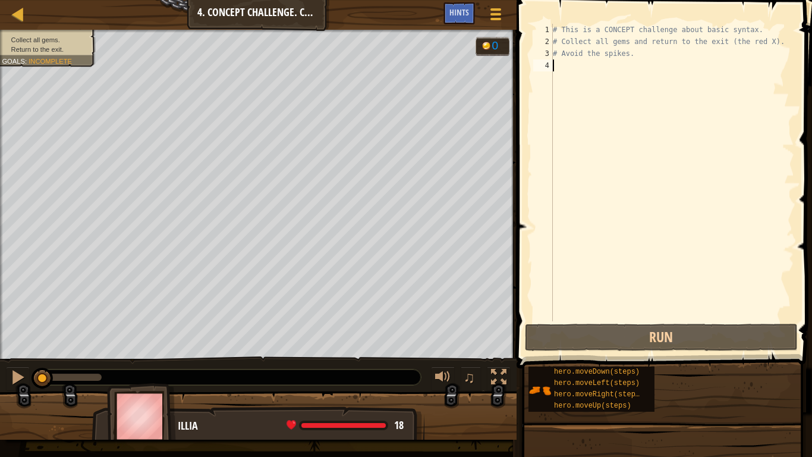
type textarea "h"
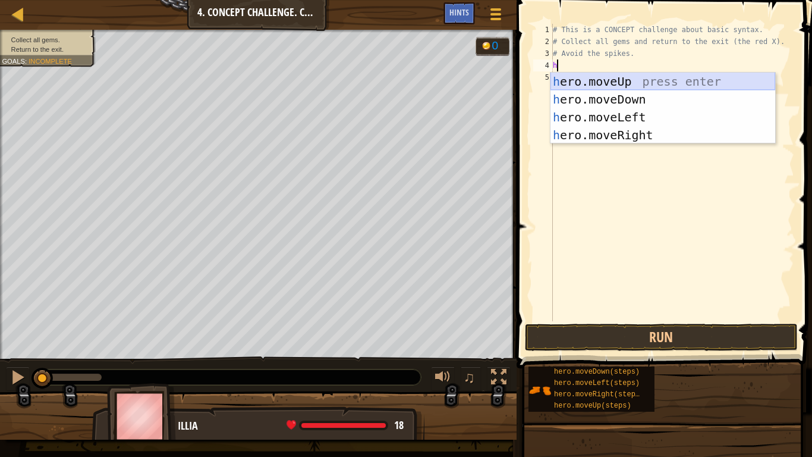
click at [612, 83] on div "h ero.moveUp press enter h ero.moveDown press enter h ero.moveLeft press enter …" at bounding box center [663, 126] width 225 height 107
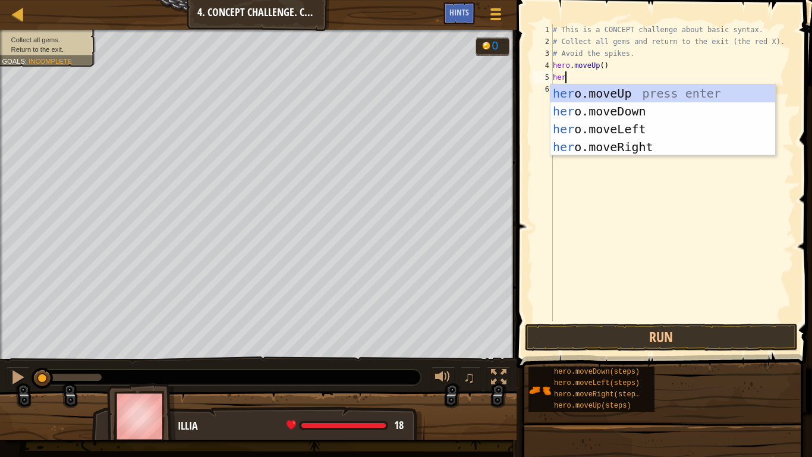
type textarea "hero"
click at [627, 150] on div "hero .moveUp press enter hero .moveDown press enter hero .moveLeft press enter …" at bounding box center [663, 137] width 225 height 107
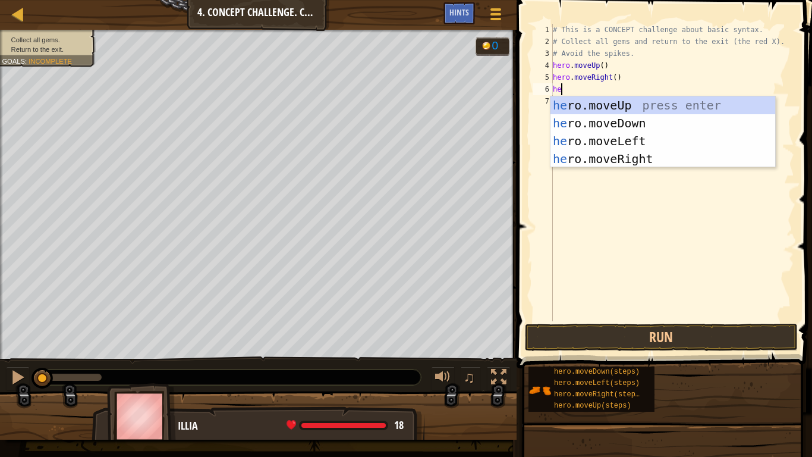
type textarea "hero"
click at [621, 127] on div "hero .moveUp press enter hero .moveDown press enter hero .moveLeft press enter …" at bounding box center [663, 149] width 225 height 107
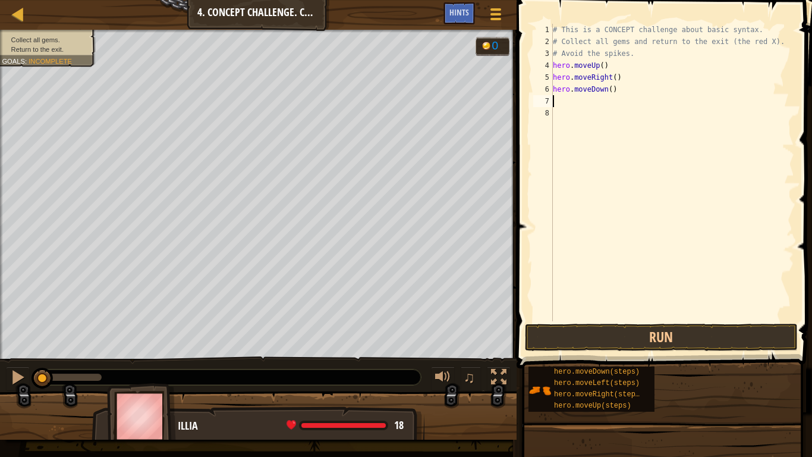
click at [581, 103] on div "# This is a CONCEPT challenge about basic syntax. # Collect all gems and return…" at bounding box center [673, 184] width 244 height 321
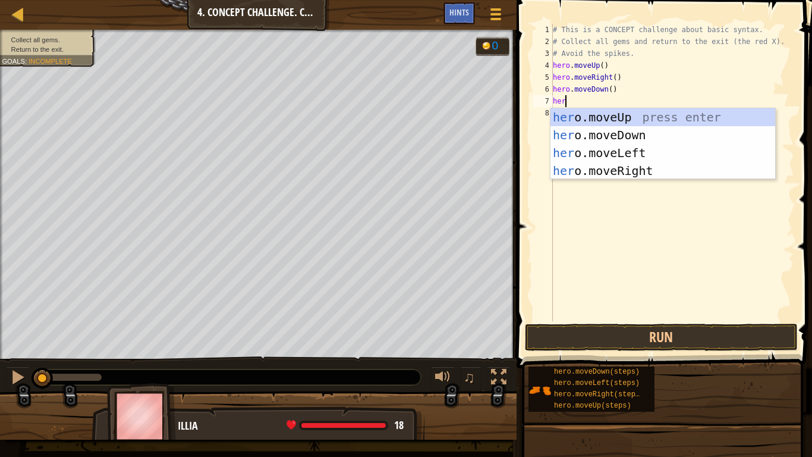
type textarea "hero"
click at [613, 167] on div "hero .moveUp press enter hero .moveDown press enter hero .moveLeft press enter …" at bounding box center [663, 161] width 225 height 107
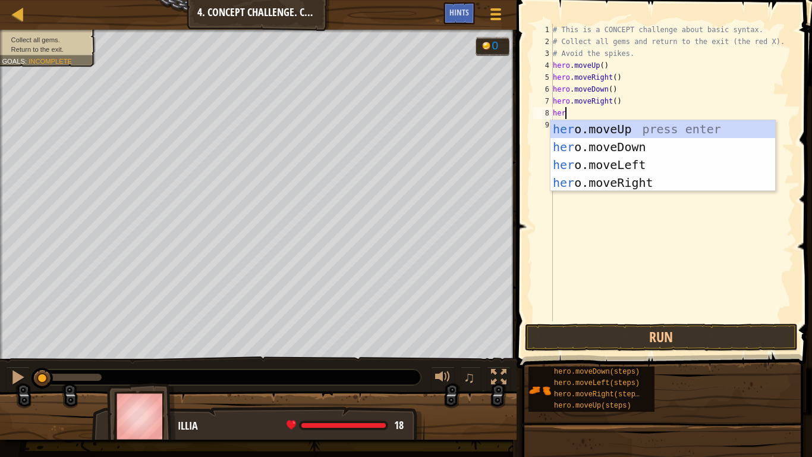
type textarea "hero"
click at [630, 160] on div "hero .moveUp press enter hero .moveDown press enter hero .moveLeft press enter …" at bounding box center [663, 173] width 225 height 107
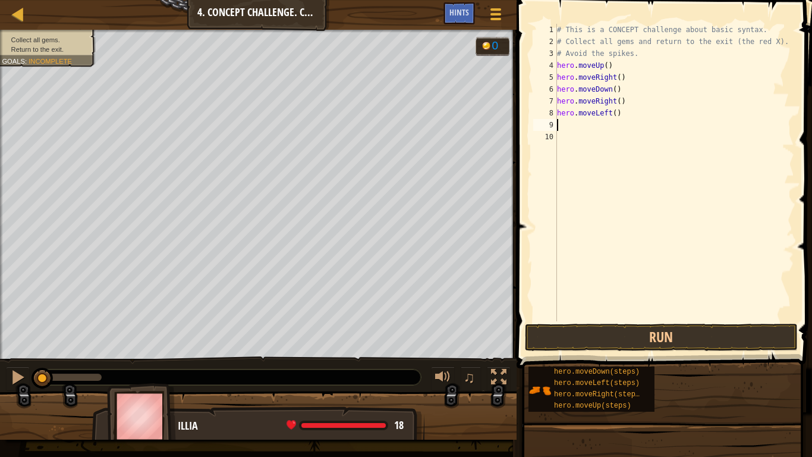
scroll to position [5, 0]
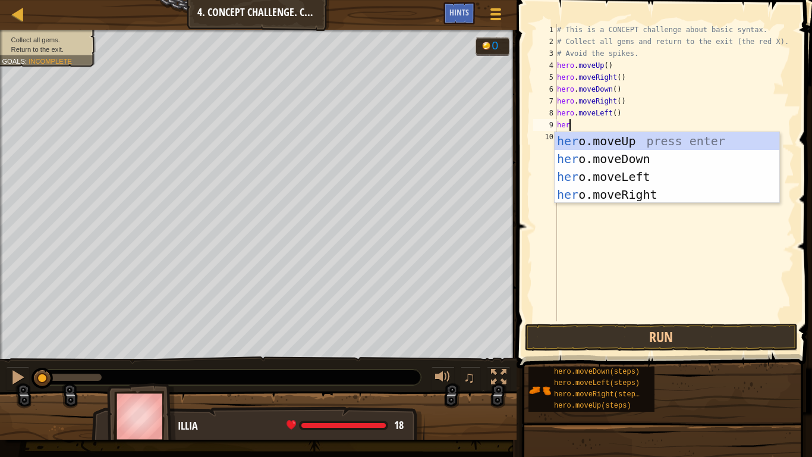
type textarea "hero"
click at [655, 196] on div "hero .moveUp press enter hero .moveDown press enter hero .moveLeft press enter …" at bounding box center [667, 185] width 225 height 107
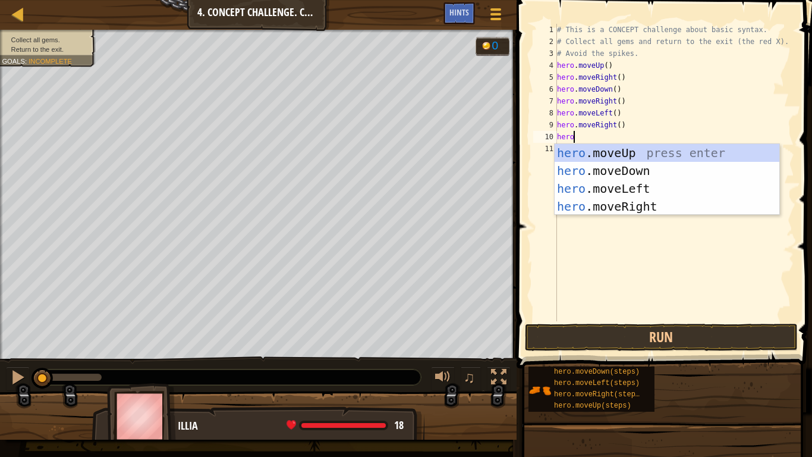
click at [626, 121] on div "# This is a CONCEPT challenge about basic syntax. # Collect all gems and return…" at bounding box center [675, 184] width 240 height 321
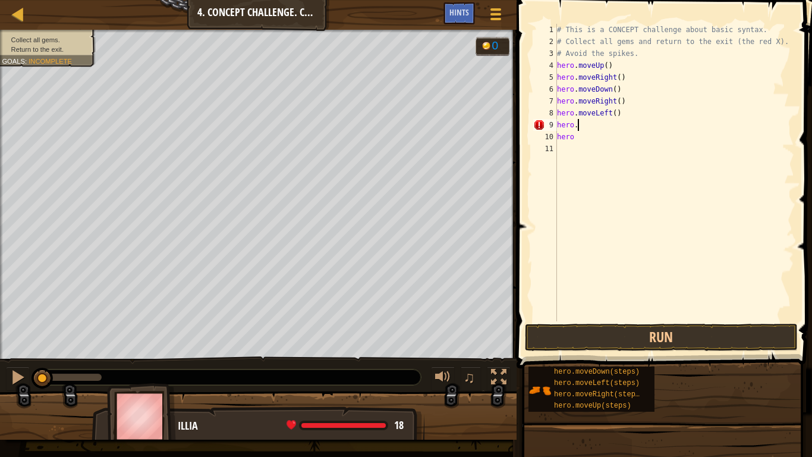
type textarea "hero.m"
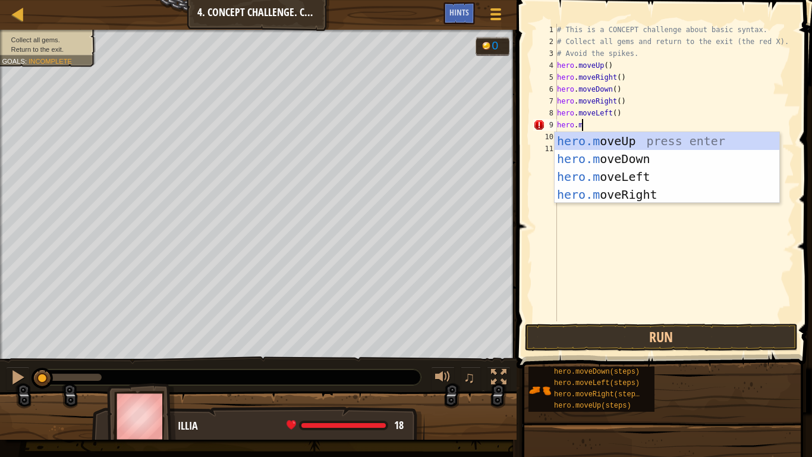
scroll to position [5, 3]
click at [644, 155] on div "hero.m oveUp press enter hero.m oveDown press enter hero.m oveLeft press enter …" at bounding box center [667, 185] width 225 height 107
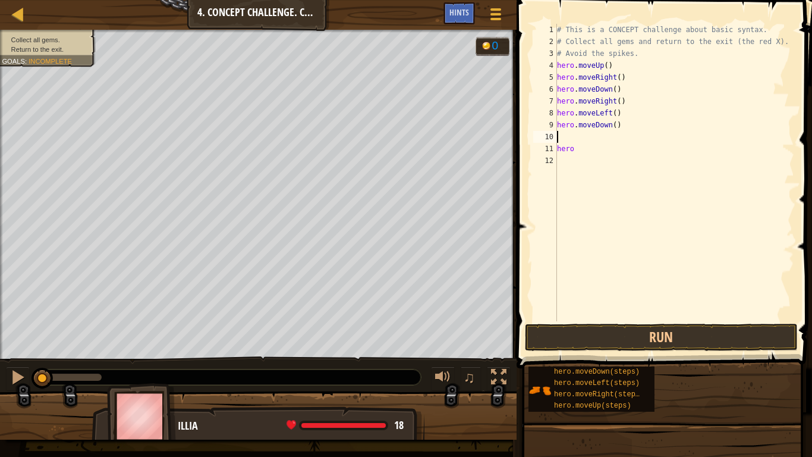
click at [600, 142] on div "# This is a CONCEPT challenge about basic syntax. # Collect all gems and return…" at bounding box center [675, 184] width 240 height 321
click at [598, 148] on div "# This is a CONCEPT challenge about basic syntax. # Collect all gems and return…" at bounding box center [675, 184] width 240 height 321
type textarea "h"
click at [586, 136] on div "# This is a CONCEPT challenge about basic syntax. # Collect all gems and return…" at bounding box center [675, 184] width 240 height 321
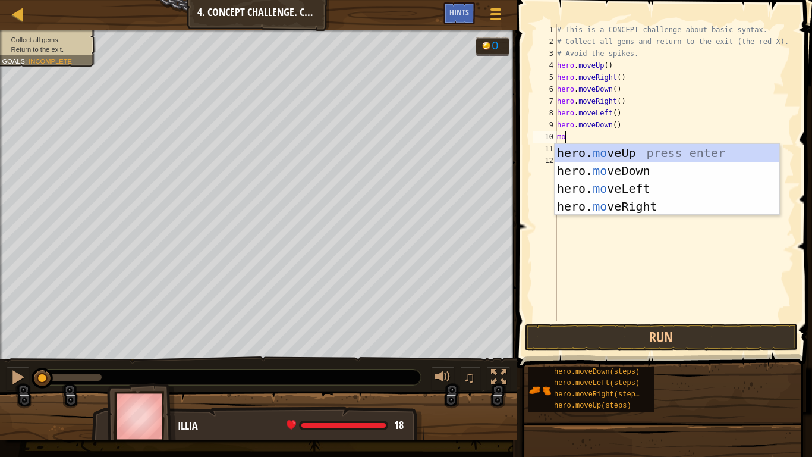
scroll to position [5, 1]
type textarea "m"
type textarea "hero"
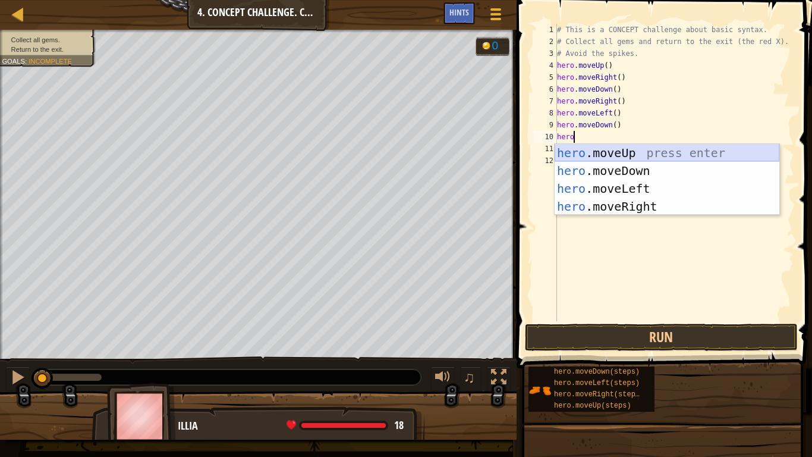
click at [605, 148] on div "hero .moveUp press enter hero .moveDown press enter hero .moveLeft press enter …" at bounding box center [667, 197] width 225 height 107
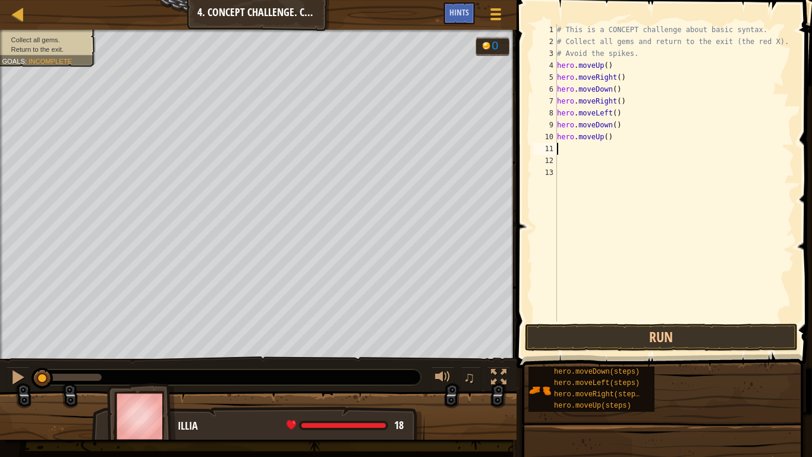
type textarea "g"
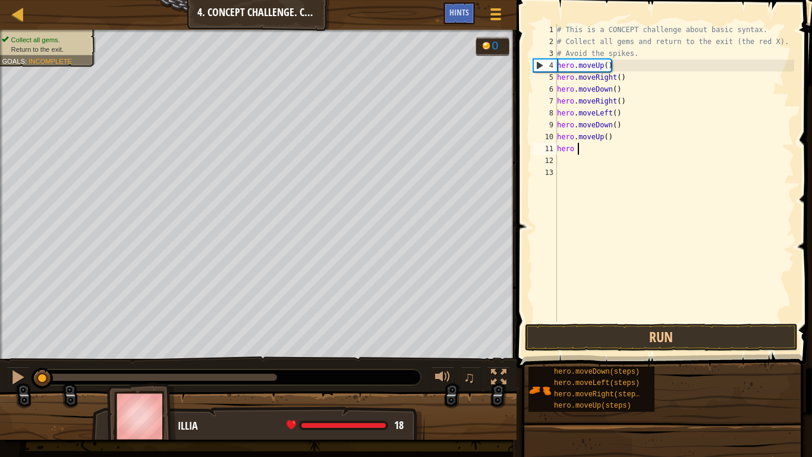
scroll to position [5, 3]
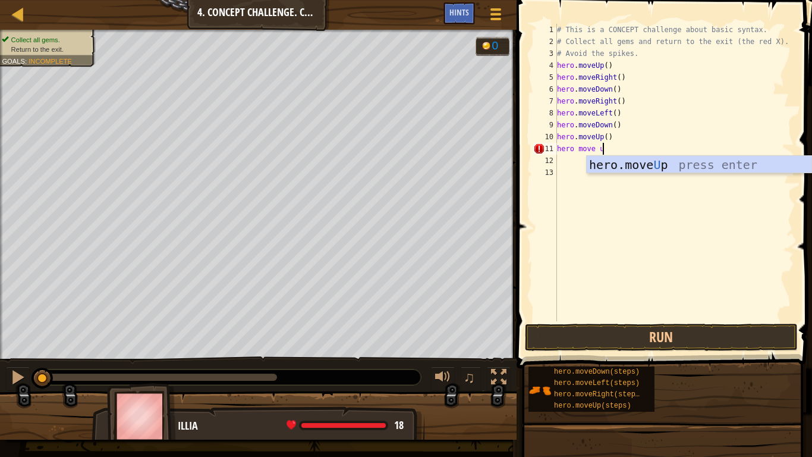
type textarea "hero move up"
click at [611, 162] on div "hero.move Up press enter" at bounding box center [699, 183] width 225 height 54
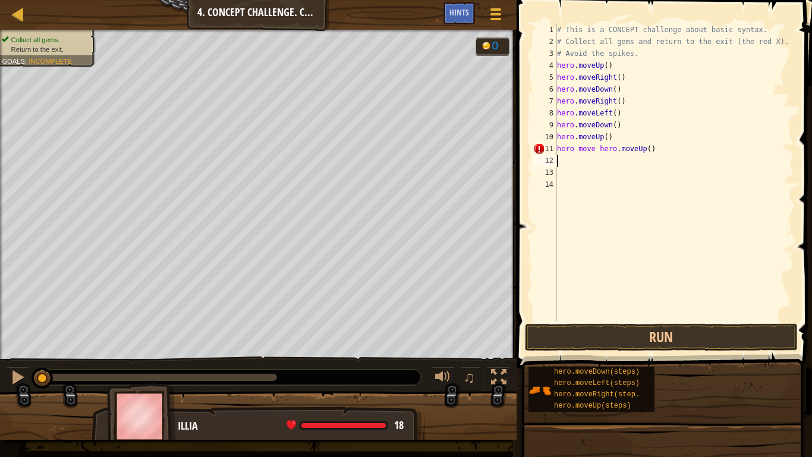
click at [598, 151] on div "# This is a CONCEPT challenge about basic syntax. # Collect all gems and return…" at bounding box center [675, 184] width 240 height 321
type textarea "hero.moveUp()"
click at [582, 158] on div "# This is a CONCEPT challenge about basic syntax. # Collect all gems and return…" at bounding box center [675, 184] width 240 height 321
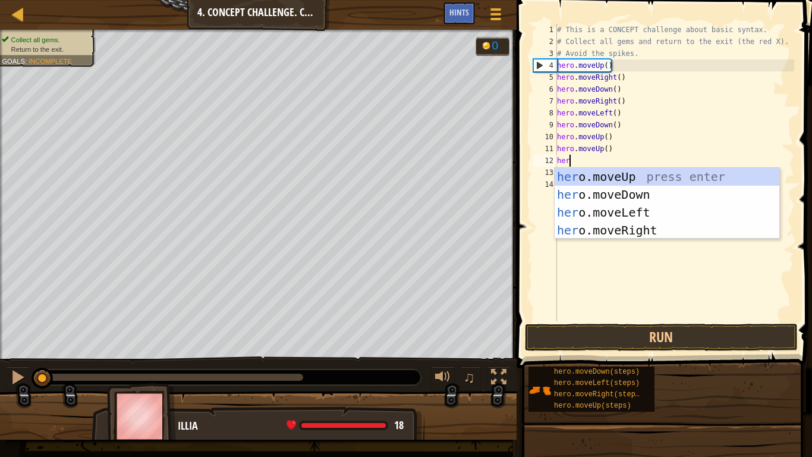
scroll to position [5, 2]
type textarea "hero"
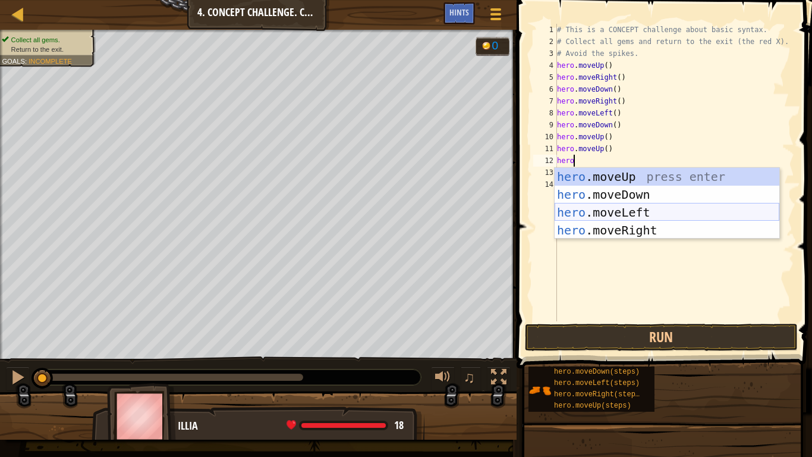
click at [597, 213] on div "hero .moveUp press enter hero .moveDown press enter hero .moveLeft press enter …" at bounding box center [667, 221] width 225 height 107
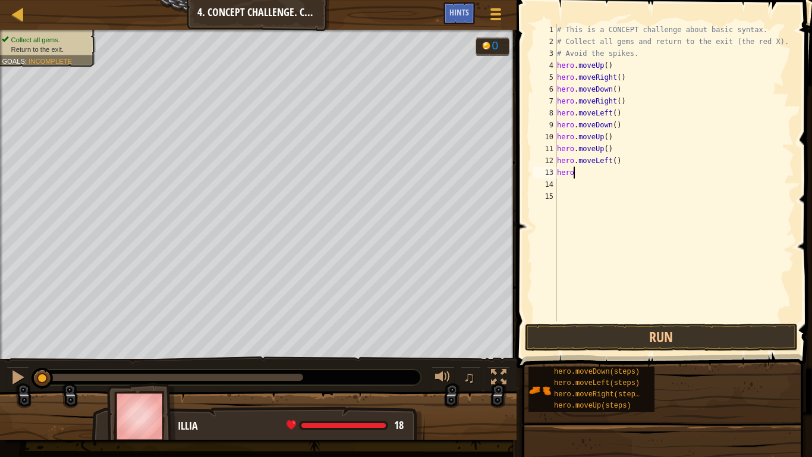
type textarea "hero."
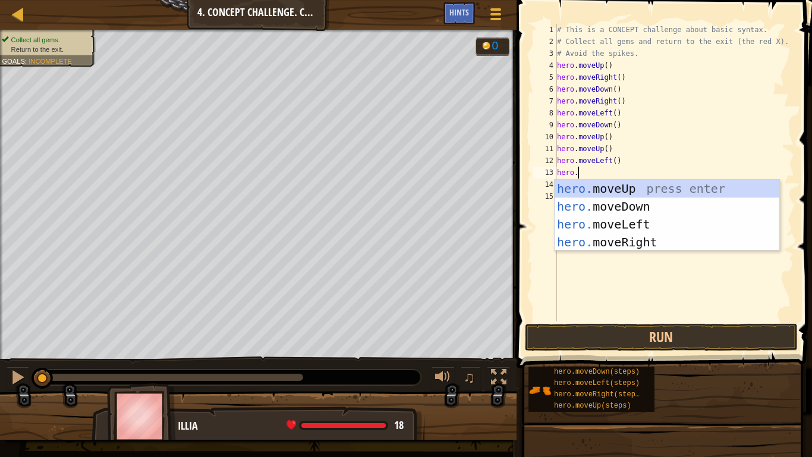
scroll to position [5, 2]
click at [629, 205] on div "hero. moveUp press enter hero. moveDown press enter hero. moveLeft press enter …" at bounding box center [667, 233] width 225 height 107
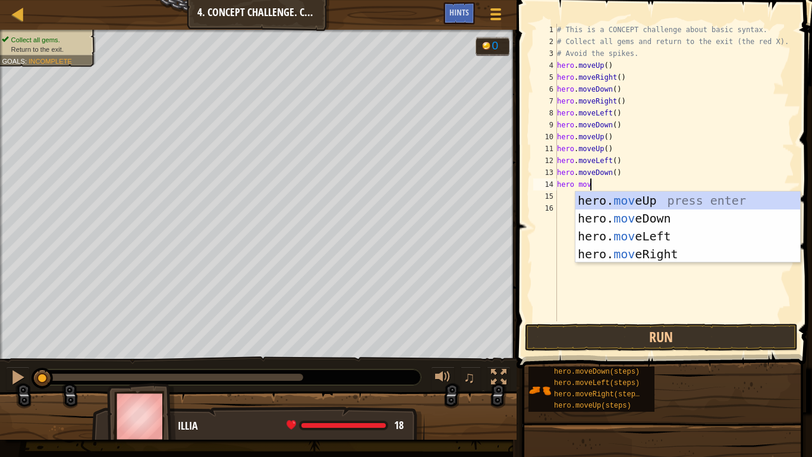
type textarea "hero move"
click at [632, 233] on div "hero. move Up press enter hero. move Down press enter hero. move Left press ent…" at bounding box center [688, 245] width 225 height 107
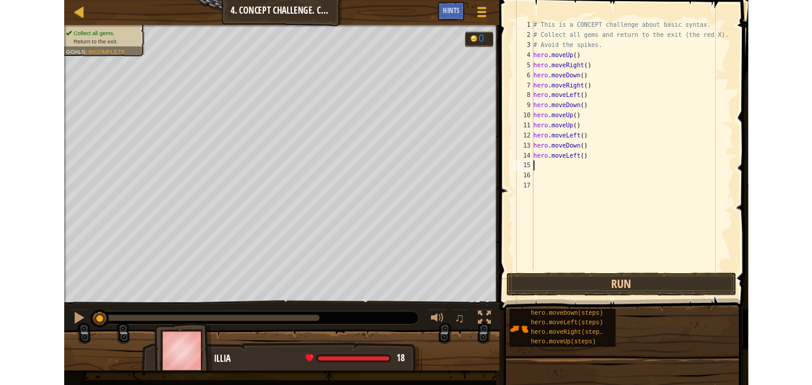
scroll to position [5, 0]
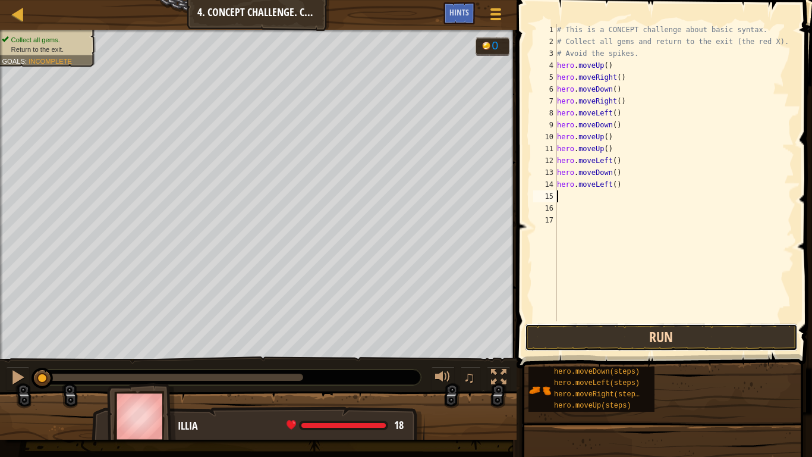
click at [614, 333] on button "Run" at bounding box center [661, 337] width 273 height 27
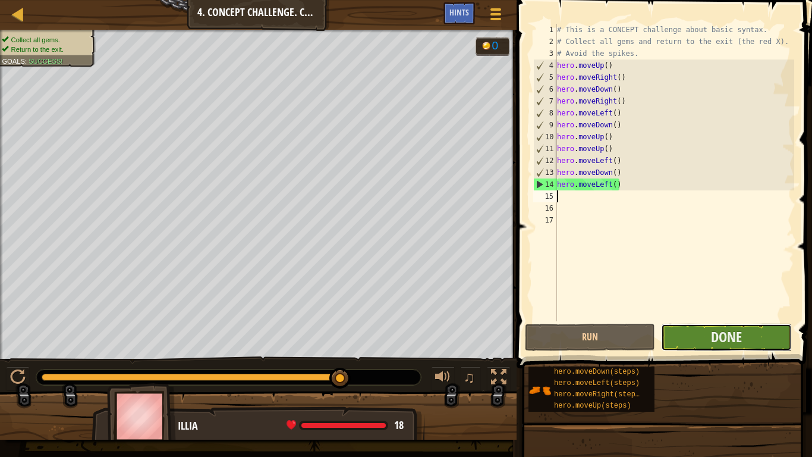
click at [743, 335] on button "Done" at bounding box center [726, 337] width 130 height 27
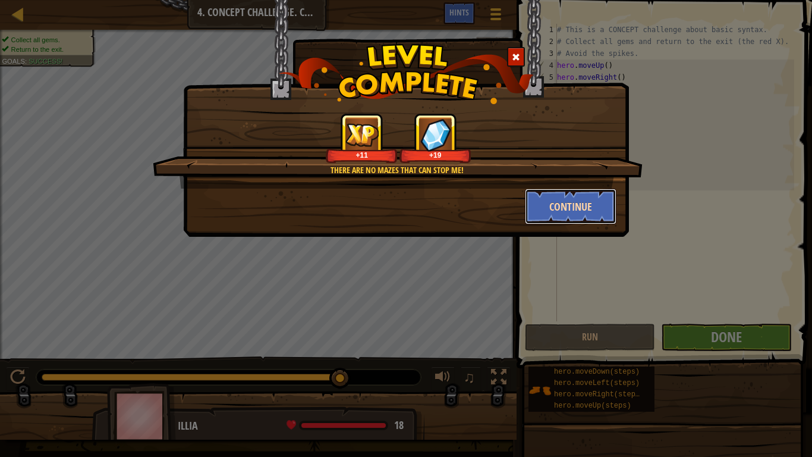
click at [582, 200] on button "Continue" at bounding box center [571, 207] width 92 height 36
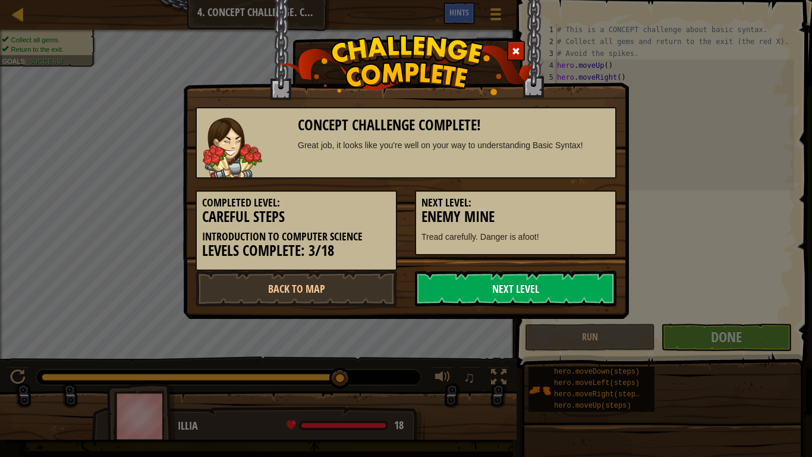
click at [526, 294] on link "Next Level" at bounding box center [516, 289] width 202 height 36
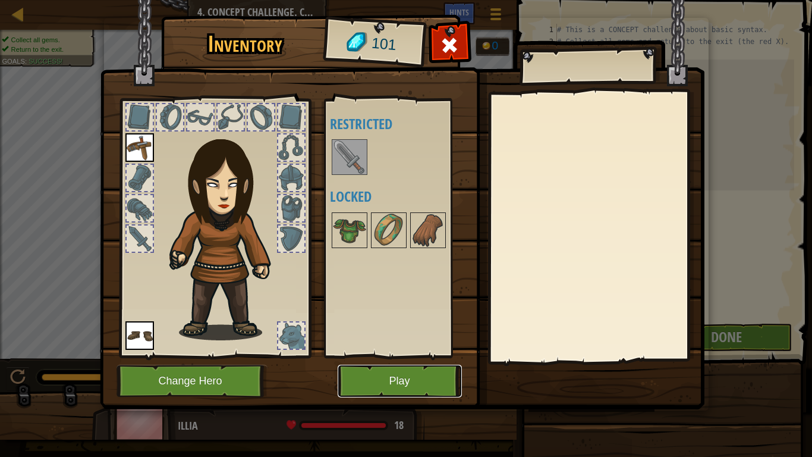
click at [369, 382] on button "Play" at bounding box center [400, 381] width 124 height 33
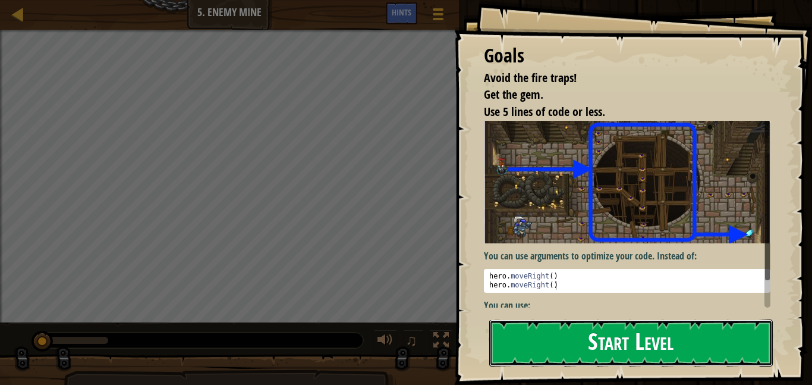
click at [629, 345] on button "Start Level" at bounding box center [632, 342] width 284 height 47
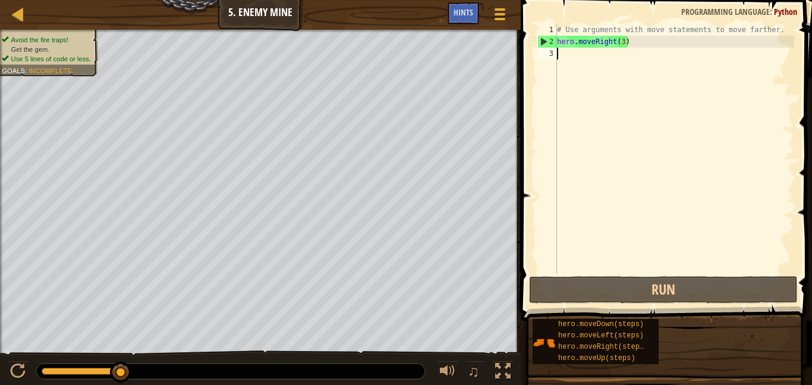
type textarea "h"
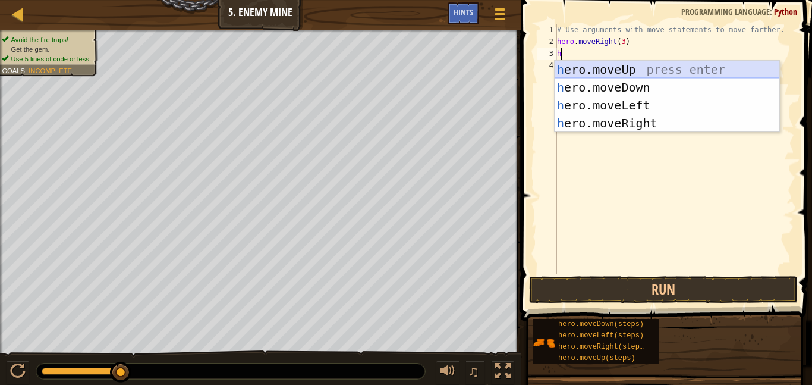
click at [605, 67] on div "h ero.moveUp press enter h ero.moveDown press enter h ero.moveLeft press enter …" at bounding box center [667, 114] width 225 height 107
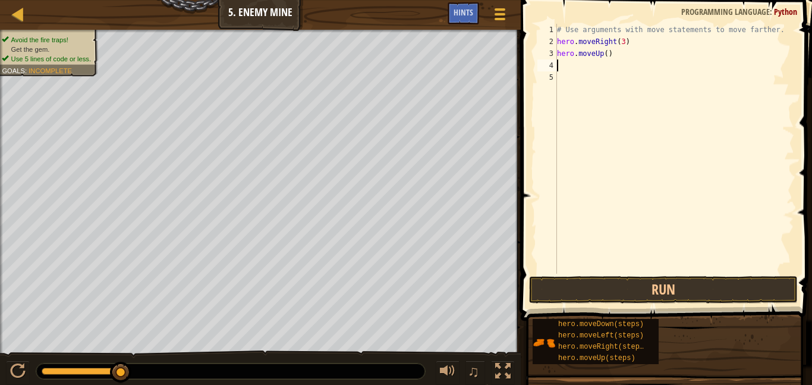
click at [607, 55] on div "# Use arguments with move statements to move farther. hero . moveRight ( 3 ) he…" at bounding box center [675, 161] width 240 height 274
type textarea "hero.moveUp(1)"
click at [582, 66] on div "# Use arguments with move statements to move farther. hero . moveRight ( 3 ) he…" at bounding box center [675, 161] width 240 height 274
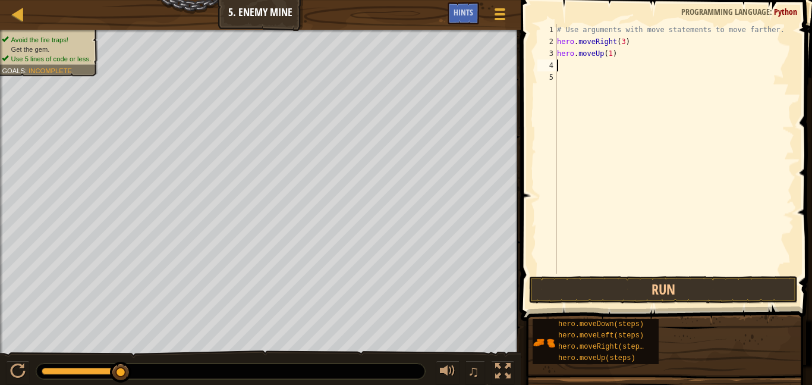
type textarea "h"
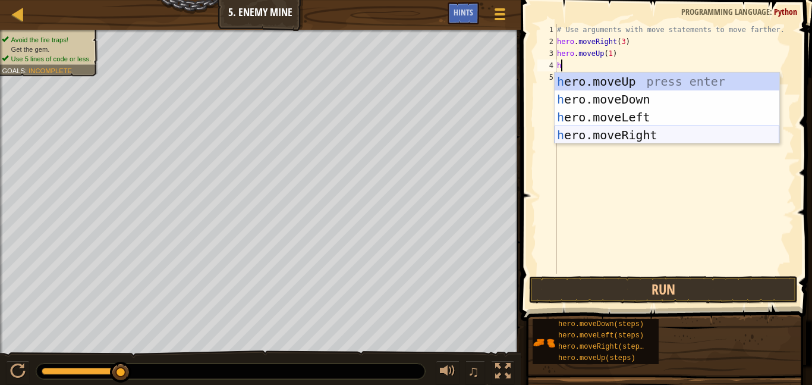
click at [632, 132] on div "h ero.moveUp press enter h ero.moveDown press enter h ero.moveLeft press enter …" at bounding box center [667, 126] width 225 height 107
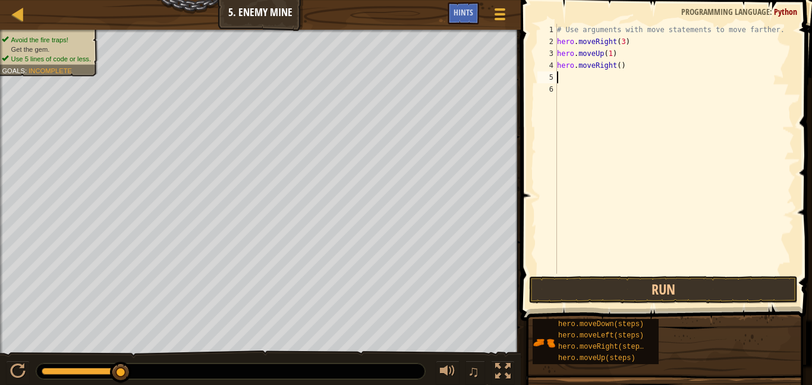
click at [620, 68] on div "# Use arguments with move statements to move farther. hero . moveRight ( 3 ) he…" at bounding box center [675, 161] width 240 height 274
type textarea "hero.moveRight(1)"
click at [582, 79] on div "# Use arguments with move statements to move farther. hero . moveRight ( 3 ) he…" at bounding box center [675, 161] width 240 height 274
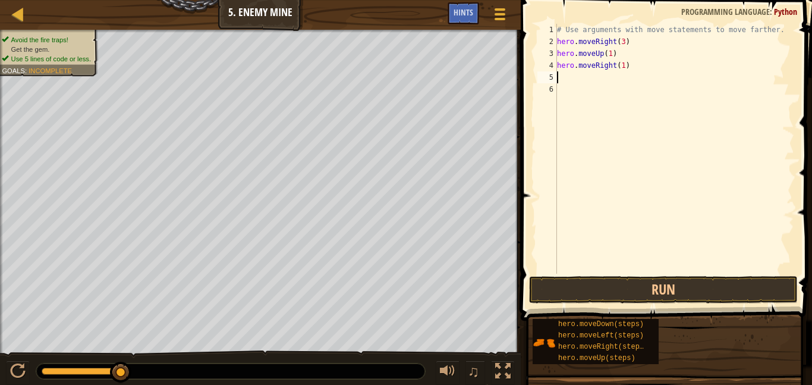
type textarea "h"
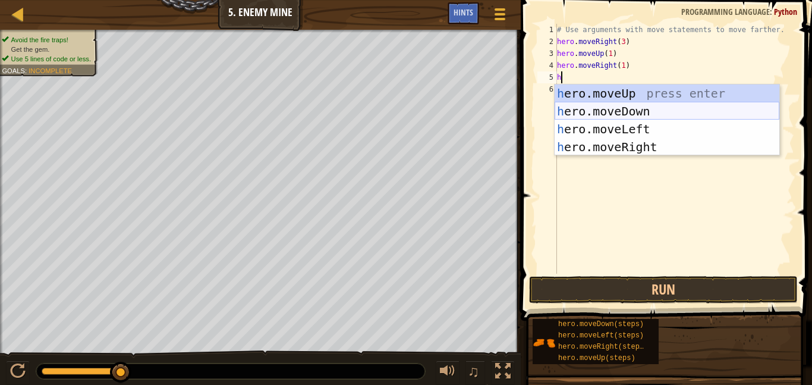
click at [616, 105] on div "h ero.moveUp press enter h ero.moveDown press enter h ero.moveLeft press enter …" at bounding box center [667, 137] width 225 height 107
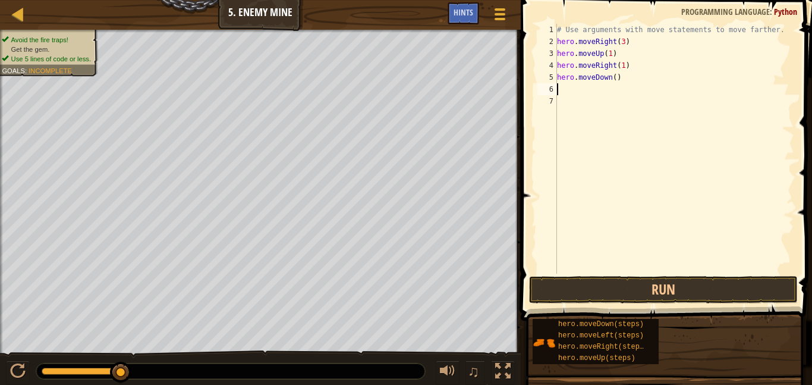
click at [616, 76] on div "# Use arguments with move statements to move farther. hero . moveRight ( 3 ) he…" at bounding box center [675, 161] width 240 height 274
type textarea "hero.moveDown(3)"
click at [578, 89] on div "# Use arguments with move statements to move farther. hero . moveRight ( 3 ) he…" at bounding box center [675, 161] width 240 height 274
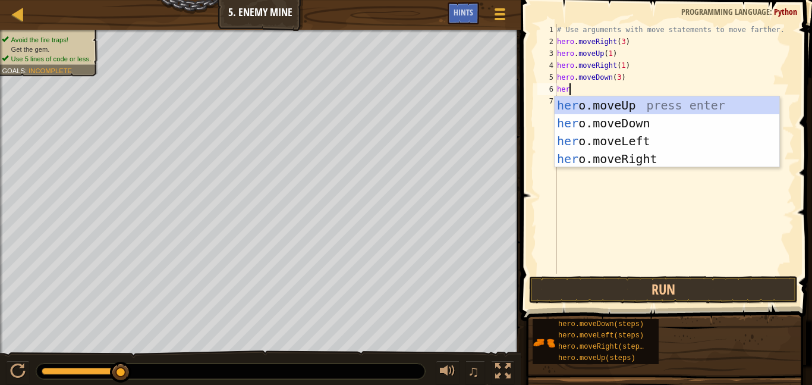
type textarea "hero"
click at [601, 154] on div "hero .moveUp press enter hero .moveDown press enter hero .moveLeft press enter …" at bounding box center [667, 149] width 225 height 107
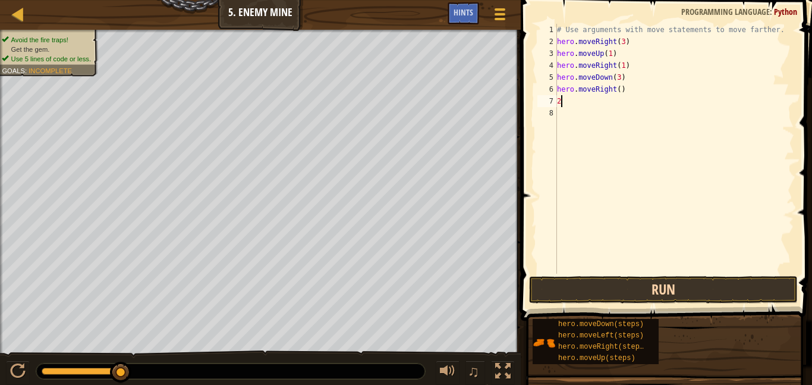
type textarea "2"
click at [646, 283] on button "Run" at bounding box center [663, 289] width 269 height 27
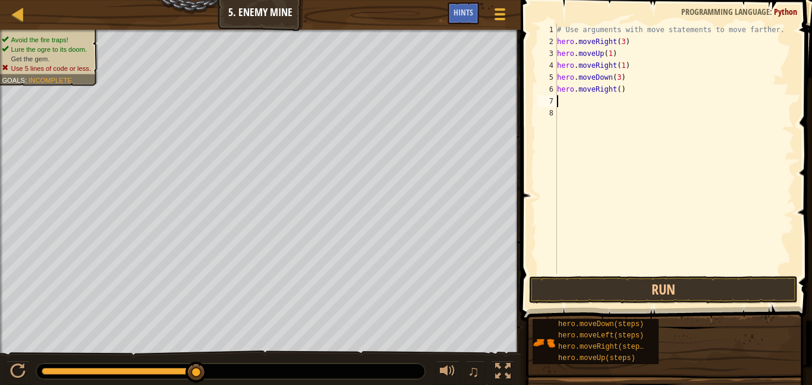
click at [620, 92] on div "# Use arguments with move statements to move farther. hero . moveRight ( 3 ) he…" at bounding box center [675, 161] width 240 height 274
type textarea "hero.moveRight(2)"
click at [647, 285] on button "Run" at bounding box center [663, 289] width 269 height 27
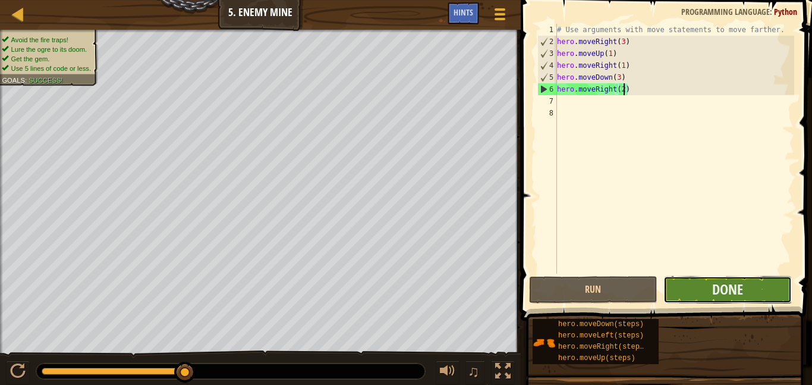
click at [690, 288] on button "Done" at bounding box center [728, 289] width 128 height 27
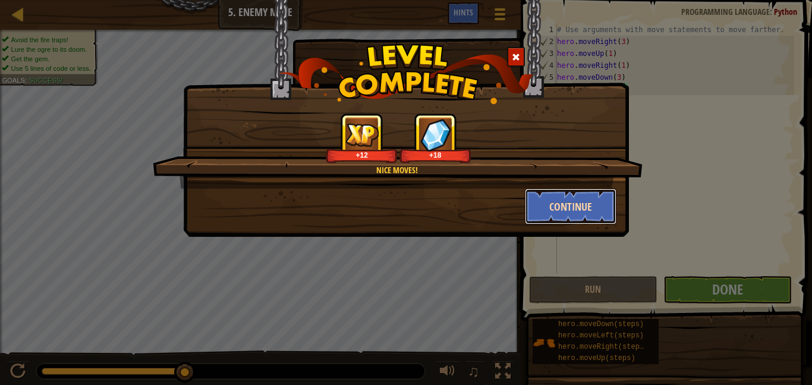
click at [588, 206] on button "Continue" at bounding box center [571, 207] width 92 height 36
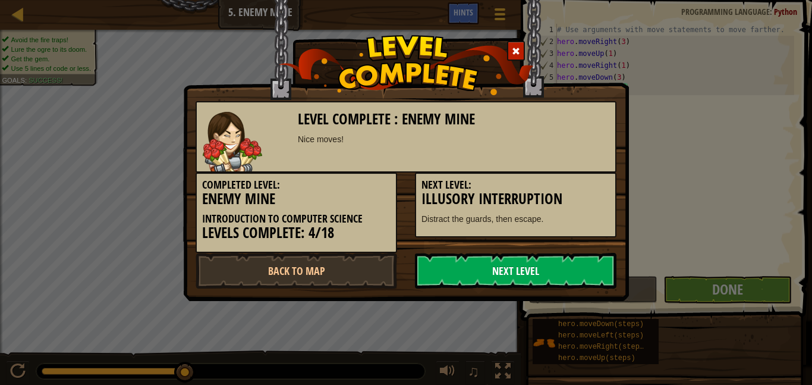
click at [524, 272] on link "Next Level" at bounding box center [516, 271] width 202 height 36
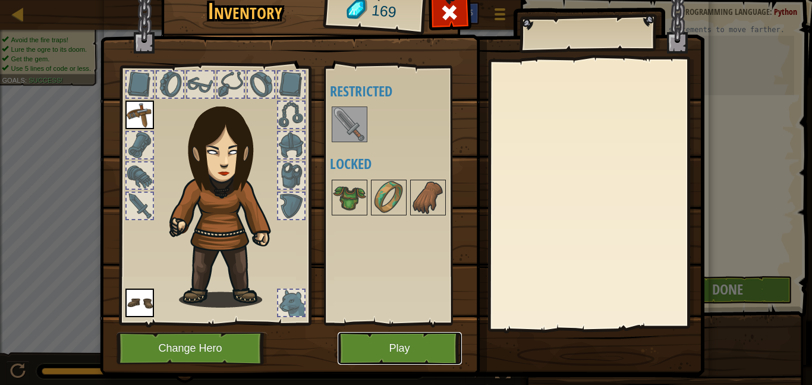
click at [413, 351] on button "Play" at bounding box center [400, 348] width 124 height 33
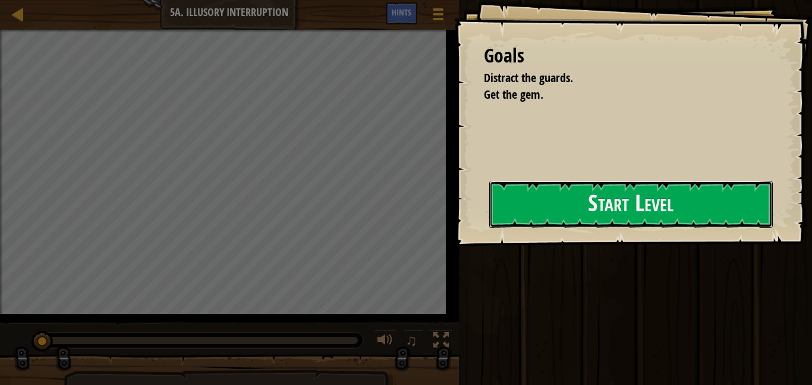
click at [490, 223] on button "Start Level" at bounding box center [632, 204] width 284 height 47
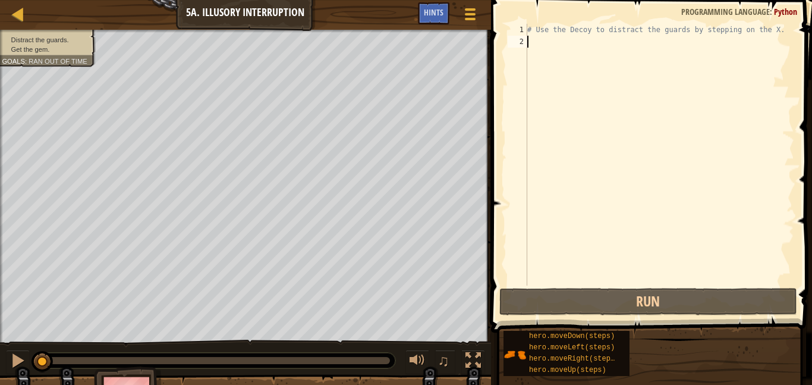
type textarea "h"
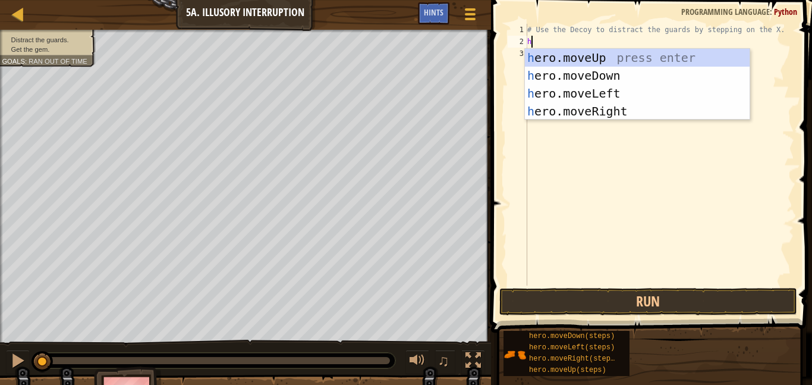
scroll to position [5, 0]
click at [560, 117] on div "h ero.moveUp press enter h ero.moveDown press enter h ero.moveLeft press enter …" at bounding box center [637, 102] width 225 height 107
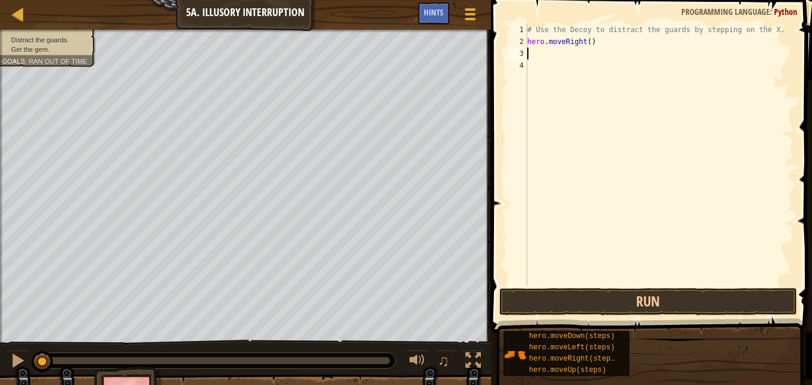
click at [591, 42] on div "# Use the Decoy to distract the guards by stepping on the X. hero . moveRight (…" at bounding box center [659, 166] width 269 height 285
type textarea "hero.moveRight(1)"
click at [564, 53] on div "# Use the Decoy to distract the guards by stepping on the X. hero . moveRight (…" at bounding box center [659, 166] width 269 height 285
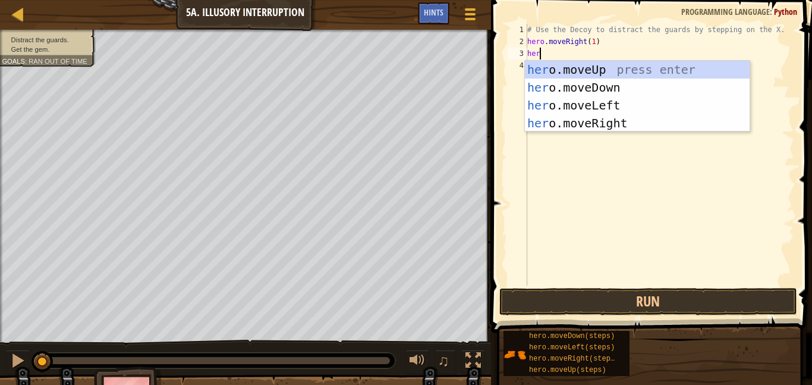
type textarea "hero"
click at [566, 83] on div "hero .moveUp press enter hero .moveDown press enter hero .moveLeft press enter …" at bounding box center [637, 114] width 225 height 107
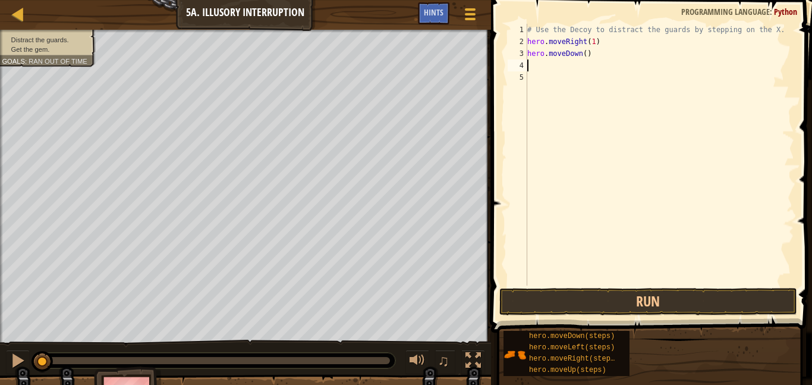
click at [586, 54] on div "# Use the Decoy to distract the guards by stepping on the X. hero . moveRight (…" at bounding box center [659, 166] width 269 height 285
type textarea "hero.moveDown(2)"
click at [543, 65] on div "# Use the Decoy to distract the guards by stepping on the X. hero . moveRight (…" at bounding box center [659, 166] width 269 height 285
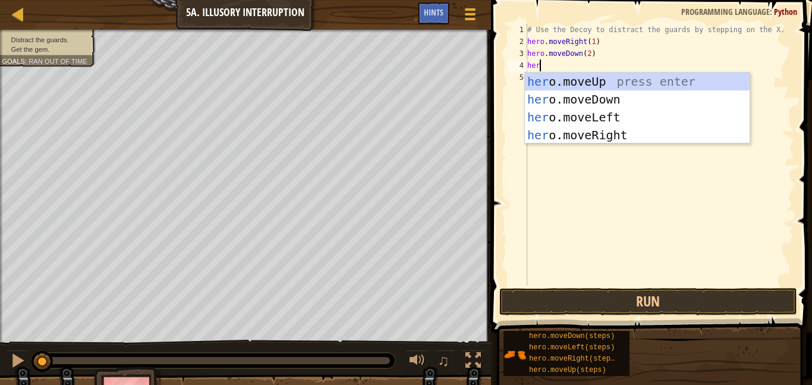
type textarea "hero"
click at [573, 82] on div "hero .moveUp press enter hero .moveDown press enter hero .moveLeft press enter …" at bounding box center [637, 126] width 225 height 107
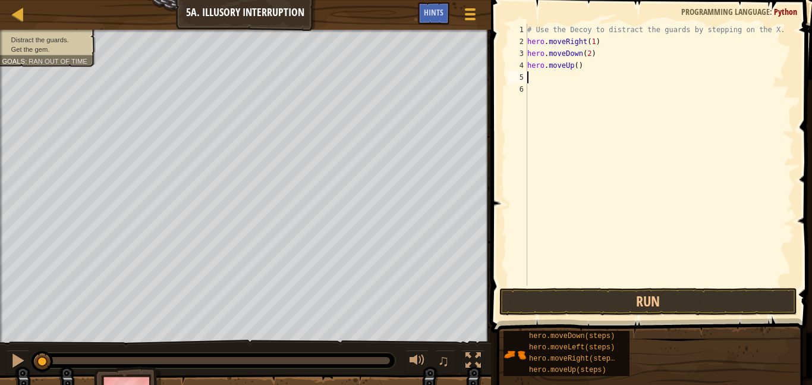
scroll to position [5, 0]
click at [578, 65] on div "# Use the Decoy to distract the guards by stepping on the X. hero . moveRight (…" at bounding box center [659, 166] width 269 height 285
type textarea "hero.moveUp(2)"
click at [551, 82] on div "# Use the Decoy to distract the guards by stepping on the X. hero . moveRight (…" at bounding box center [659, 166] width 269 height 285
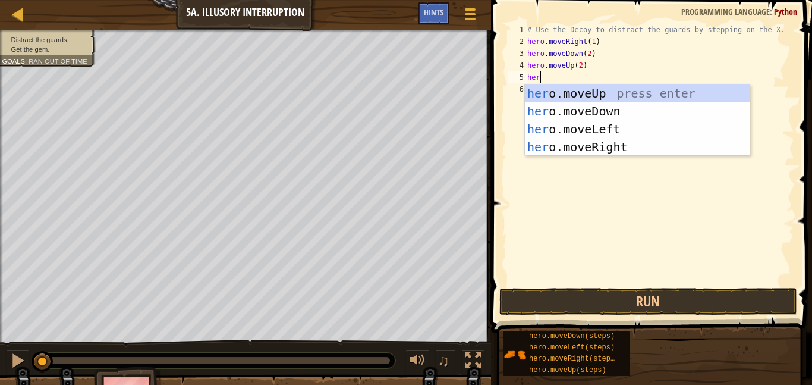
scroll to position [5, 2]
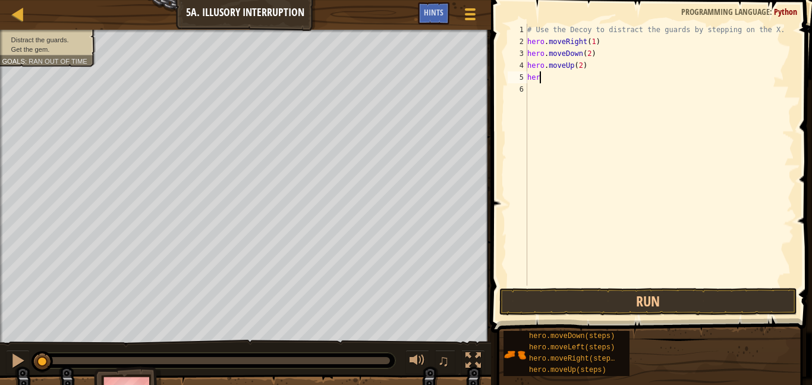
type textarea "hero"
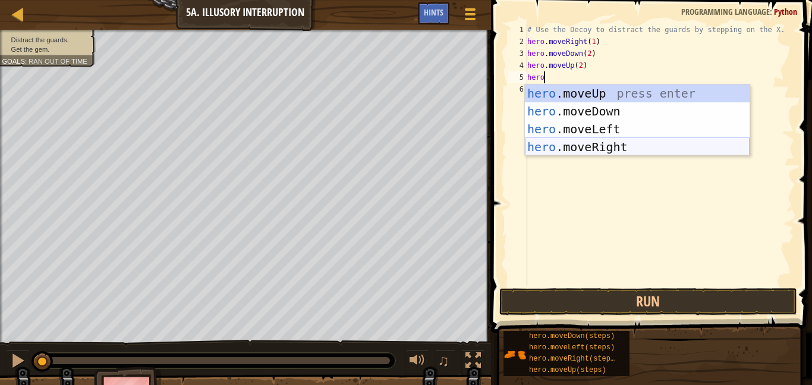
click at [586, 144] on div "hero .moveUp press enter hero .moveDown press enter hero .moveLeft press enter …" at bounding box center [637, 137] width 225 height 107
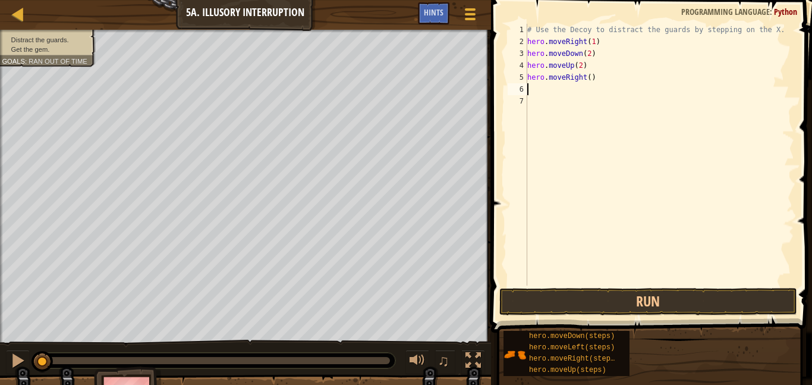
scroll to position [5, 0]
click at [590, 79] on div "# Use the Decoy to distract the guards by stepping on the X. hero . moveRight (…" at bounding box center [659, 166] width 269 height 285
type textarea "hero.moveRight(3)"
click at [608, 299] on button "Run" at bounding box center [649, 301] width 298 height 27
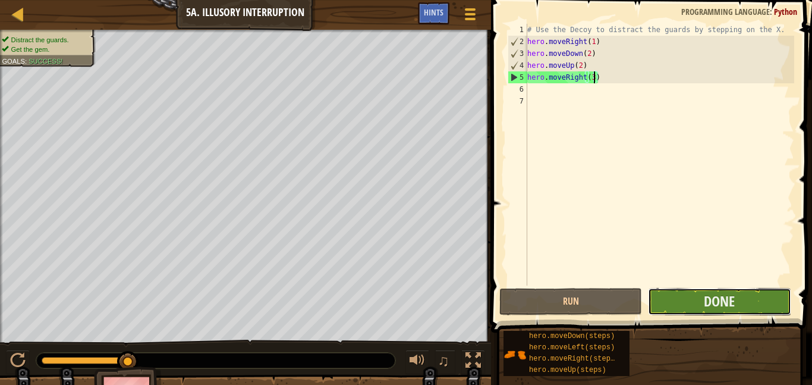
click at [736, 302] on button "Done" at bounding box center [719, 301] width 143 height 27
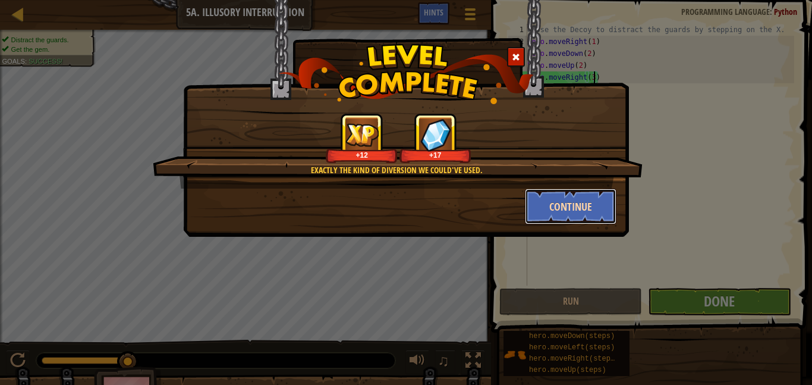
click at [581, 205] on button "Continue" at bounding box center [571, 207] width 92 height 36
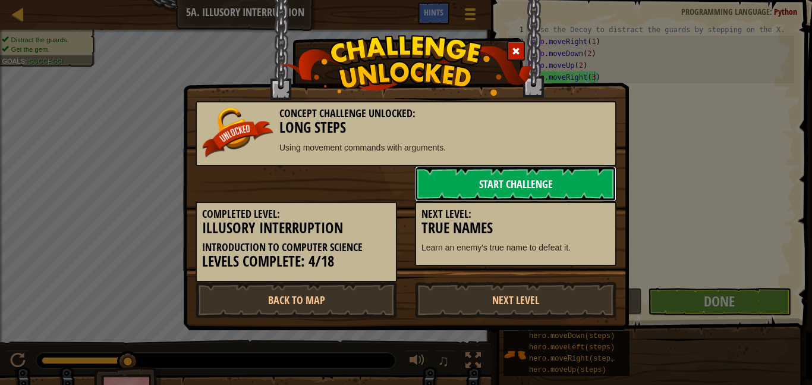
click at [472, 180] on link "Start Challenge" at bounding box center [516, 184] width 202 height 36
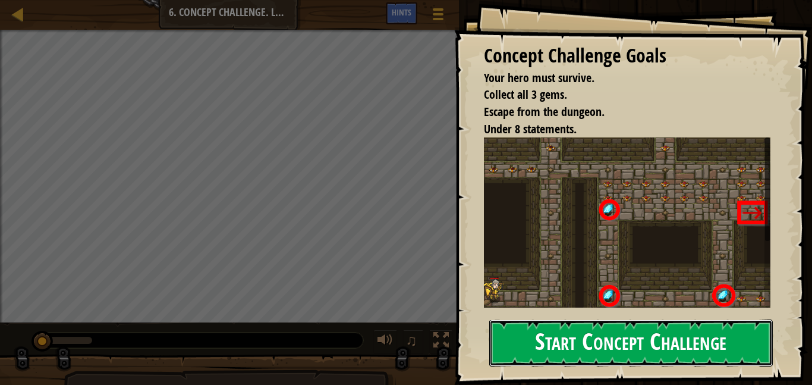
click at [601, 342] on button "Start Concept Challenge" at bounding box center [632, 342] width 284 height 47
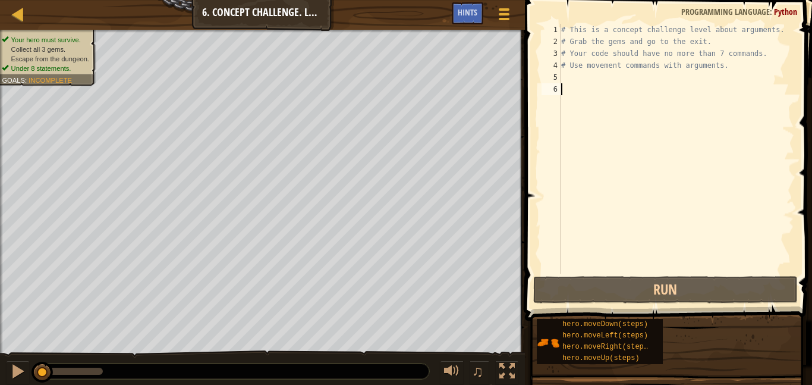
click at [576, 79] on div "# This is a concept challenge level about arguments. # Grab the gems and go to …" at bounding box center [677, 161] width 236 height 274
type textarea "m"
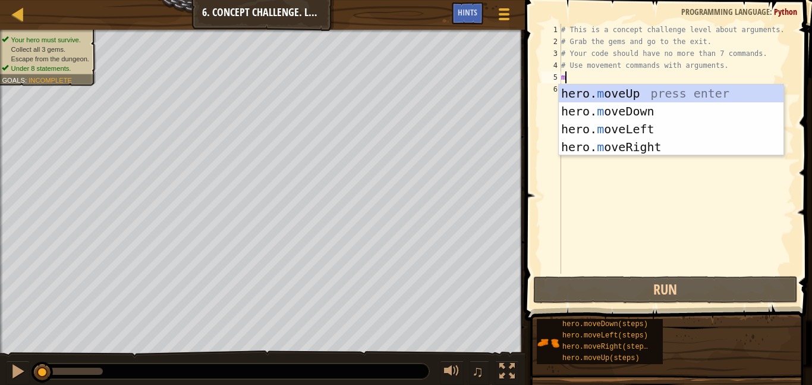
scroll to position [5, 0]
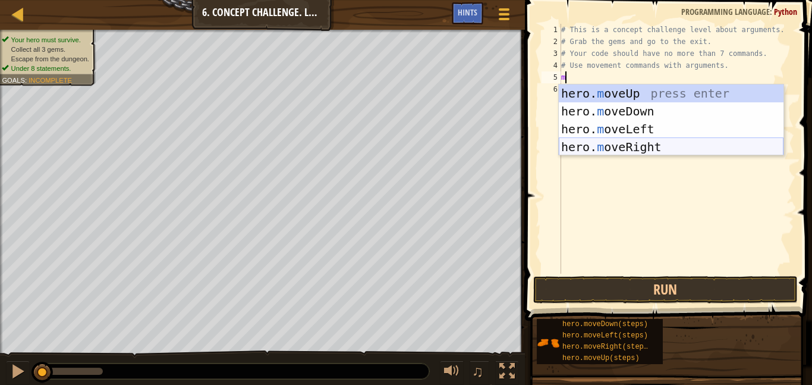
click at [625, 144] on div "hero. m oveUp press enter hero. m oveDown press enter hero. m oveLeft press ent…" at bounding box center [671, 137] width 225 height 107
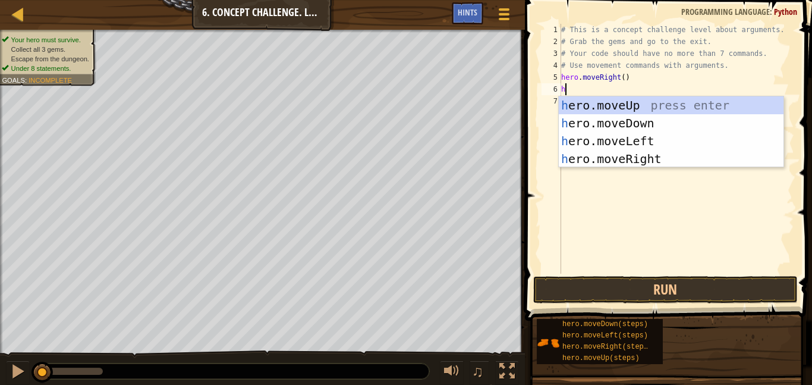
type textarea "h"
click at [636, 105] on div "h ero.moveUp press enter h ero.moveDown press enter h ero.moveLeft press enter …" at bounding box center [671, 149] width 225 height 107
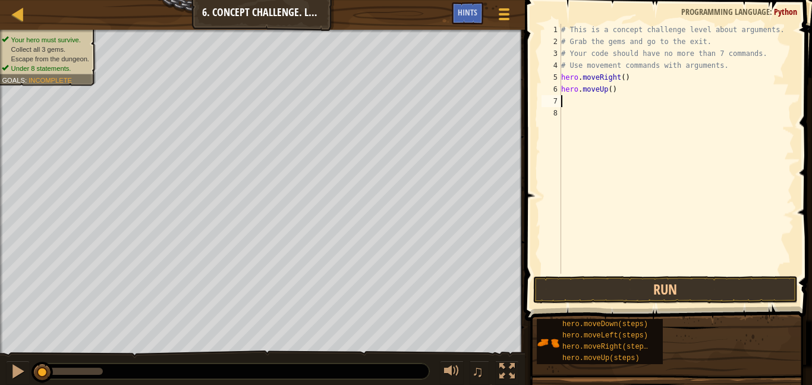
click at [610, 90] on div "# This is a concept challenge level about arguments. # Grab the gems and go to …" at bounding box center [677, 161] width 236 height 274
type textarea "hero.moveUp(3)"
click at [578, 102] on div "# This is a concept challenge level about arguments. # Grab the gems and go to …" at bounding box center [677, 161] width 236 height 274
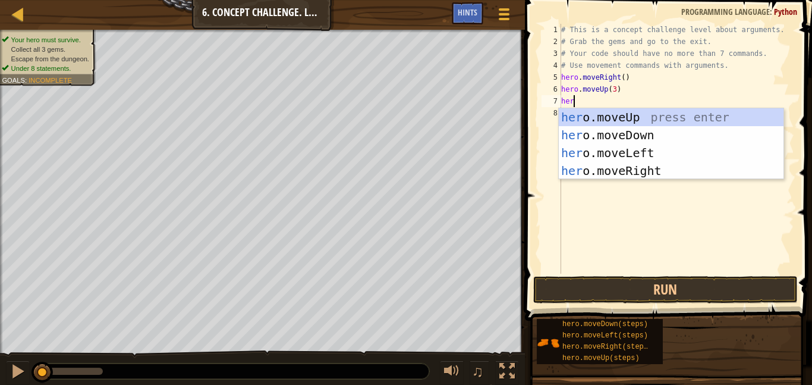
type textarea "hero"
click at [617, 175] on div "hero .moveUp press enter hero .moveDown press enter hero .moveLeft press enter …" at bounding box center [671, 161] width 225 height 107
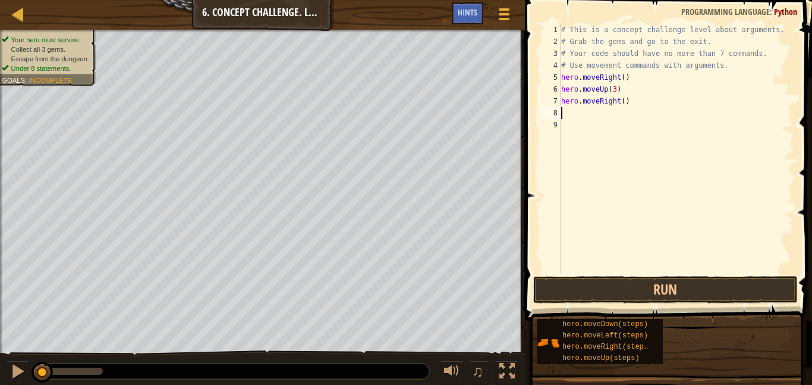
scroll to position [5, 0]
click at [626, 101] on div "# This is a concept challenge level about arguments. # Grab the gems and go to …" at bounding box center [677, 161] width 236 height 274
type textarea "hero.moveRight(2)"
click at [579, 111] on div "# This is a concept challenge level about arguments. # Grab the gems and go to …" at bounding box center [677, 161] width 236 height 274
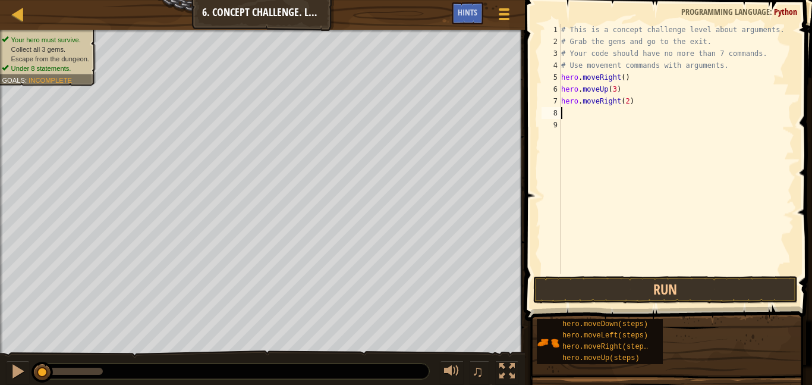
scroll to position [5, 0]
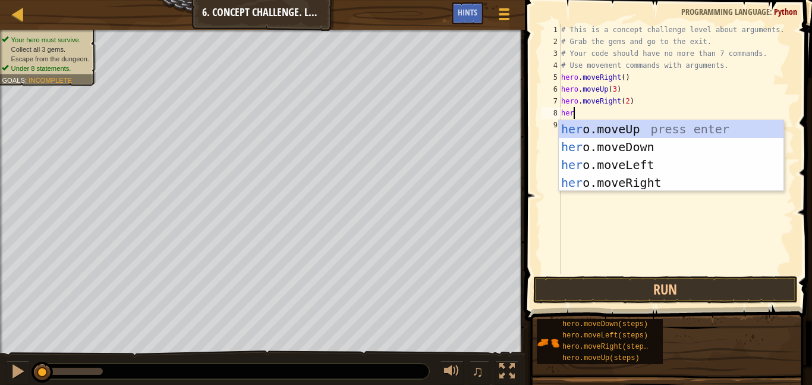
type textarea "hero"
click at [605, 146] on div "hero .moveUp press enter hero .moveDown press enter hero .moveLeft press enter …" at bounding box center [671, 173] width 225 height 107
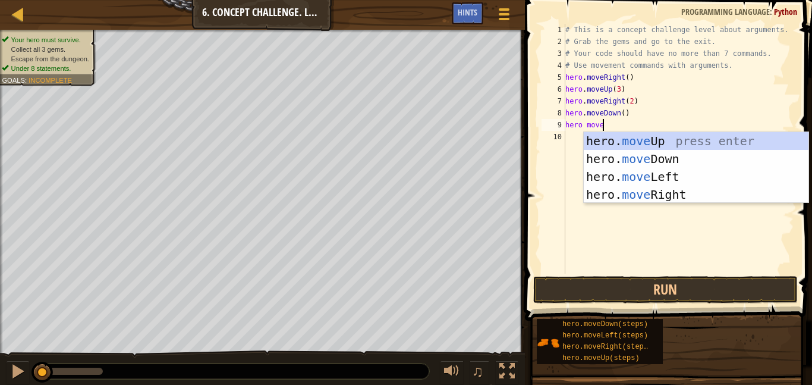
scroll to position [5, 5]
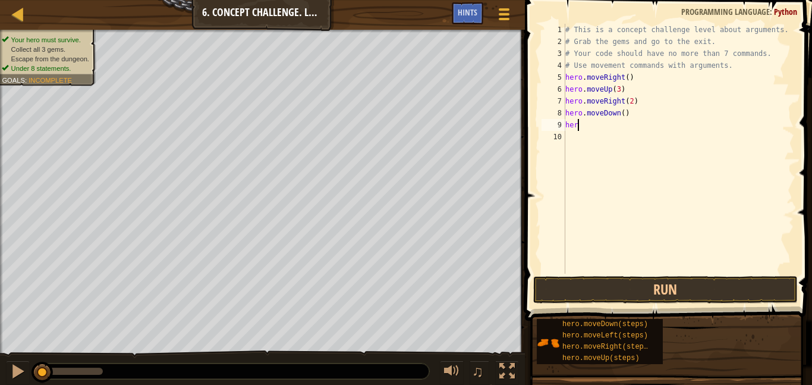
type textarea "hero"
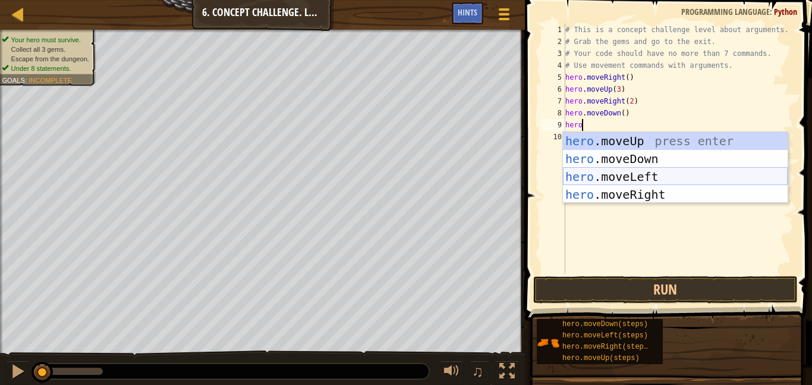
click at [618, 172] on div "hero .moveUp press enter hero .moveDown press enter hero .moveLeft press enter …" at bounding box center [675, 185] width 225 height 107
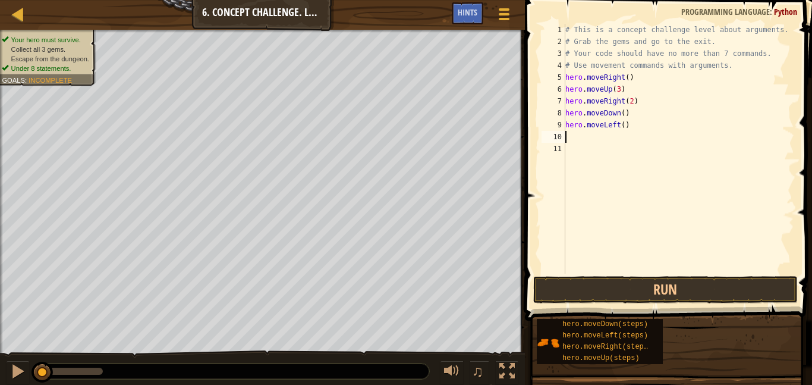
type textarea "h"
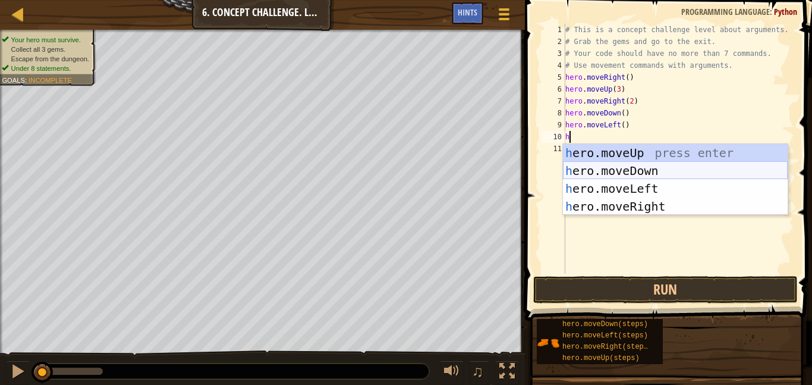
click at [627, 170] on div "h ero.moveUp press enter h ero.moveDown press enter h ero.moveLeft press enter …" at bounding box center [675, 197] width 225 height 107
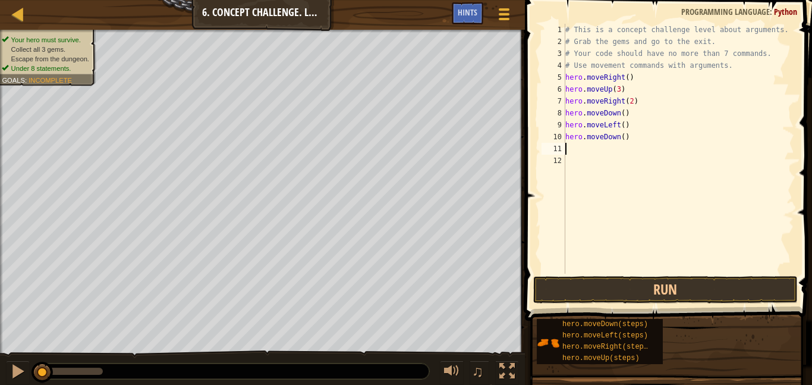
click at [625, 139] on div "# This is a concept challenge level about arguments. # Grab the gems and go to …" at bounding box center [678, 161] width 231 height 274
type textarea "hero.moveDown(2)"
click at [579, 146] on div "# This is a concept challenge level about arguments. # Grab the gems and go to …" at bounding box center [678, 161] width 231 height 274
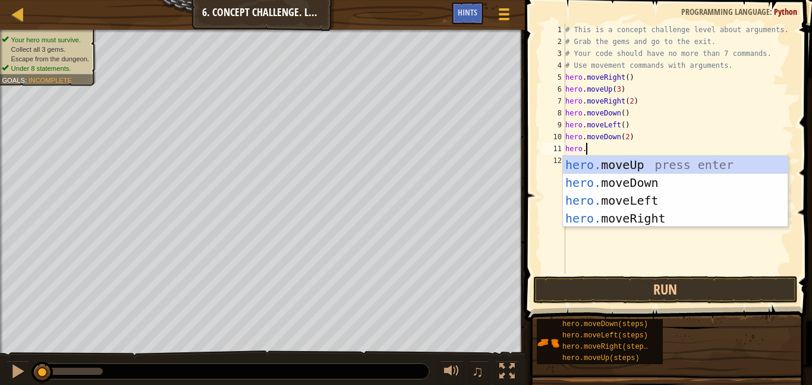
type textarea "hero."
click at [632, 218] on div "hero. moveUp press enter hero. moveDown press enter hero. moveLeft press enter …" at bounding box center [675, 209] width 225 height 107
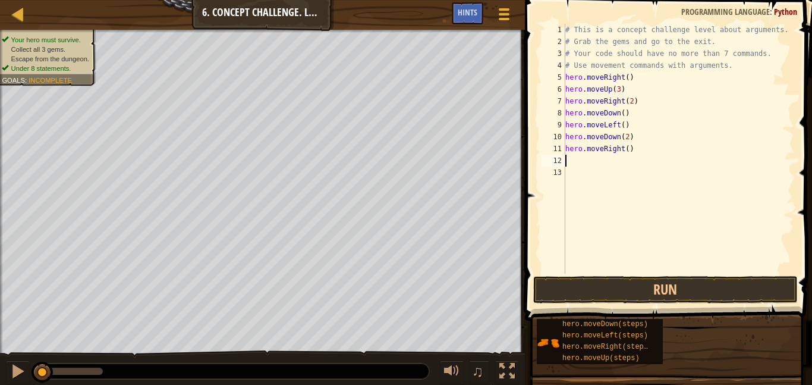
click at [626, 149] on div "# This is a concept challenge level about arguments. # Grab the gems and go to …" at bounding box center [678, 161] width 231 height 274
type textarea "hero.moveRight(2)"
click at [600, 159] on div "# This is a concept challenge level about arguments. # Grab the gems and go to …" at bounding box center [678, 161] width 231 height 274
